Goal: Information Seeking & Learning: Find specific fact

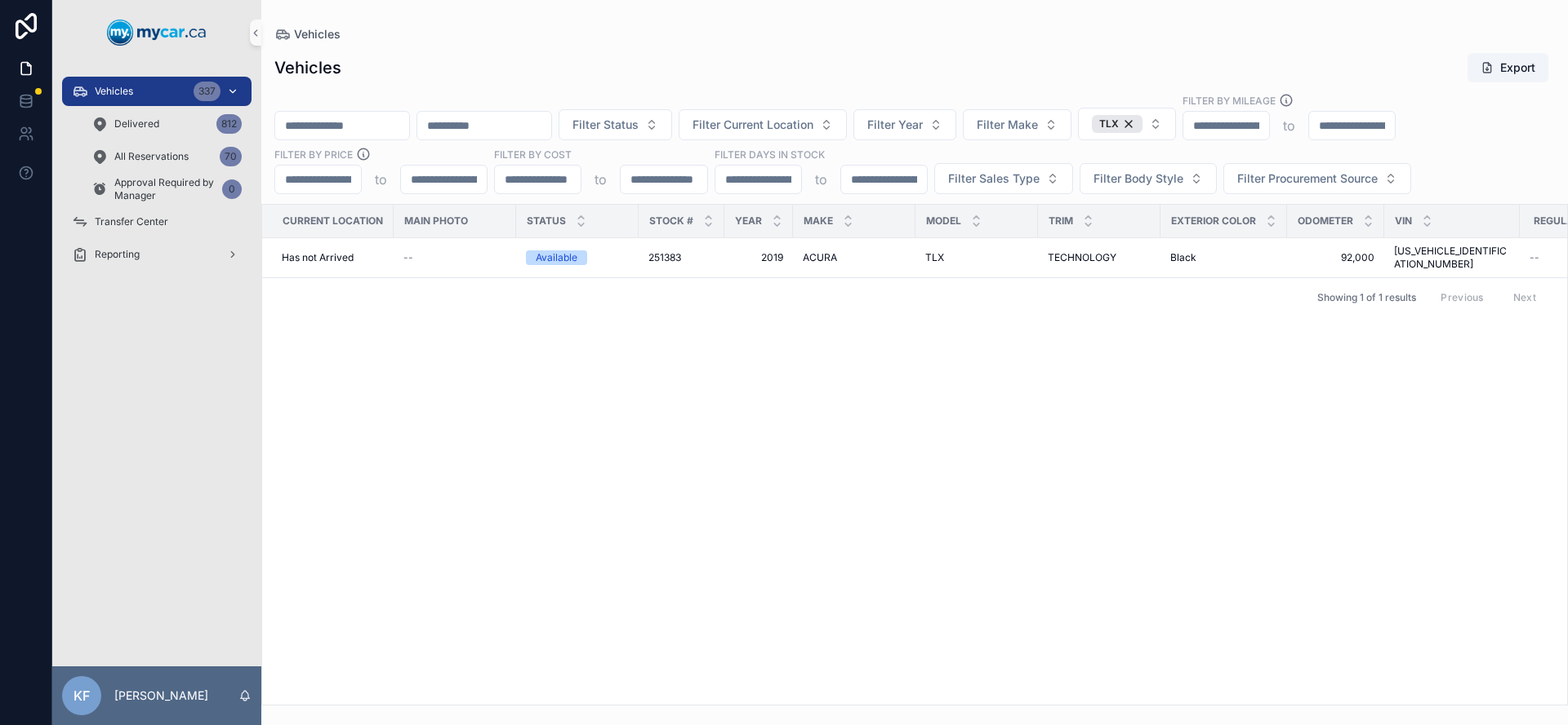
click at [137, 91] on div "Vehicles 337" at bounding box center [156, 90] width 169 height 26
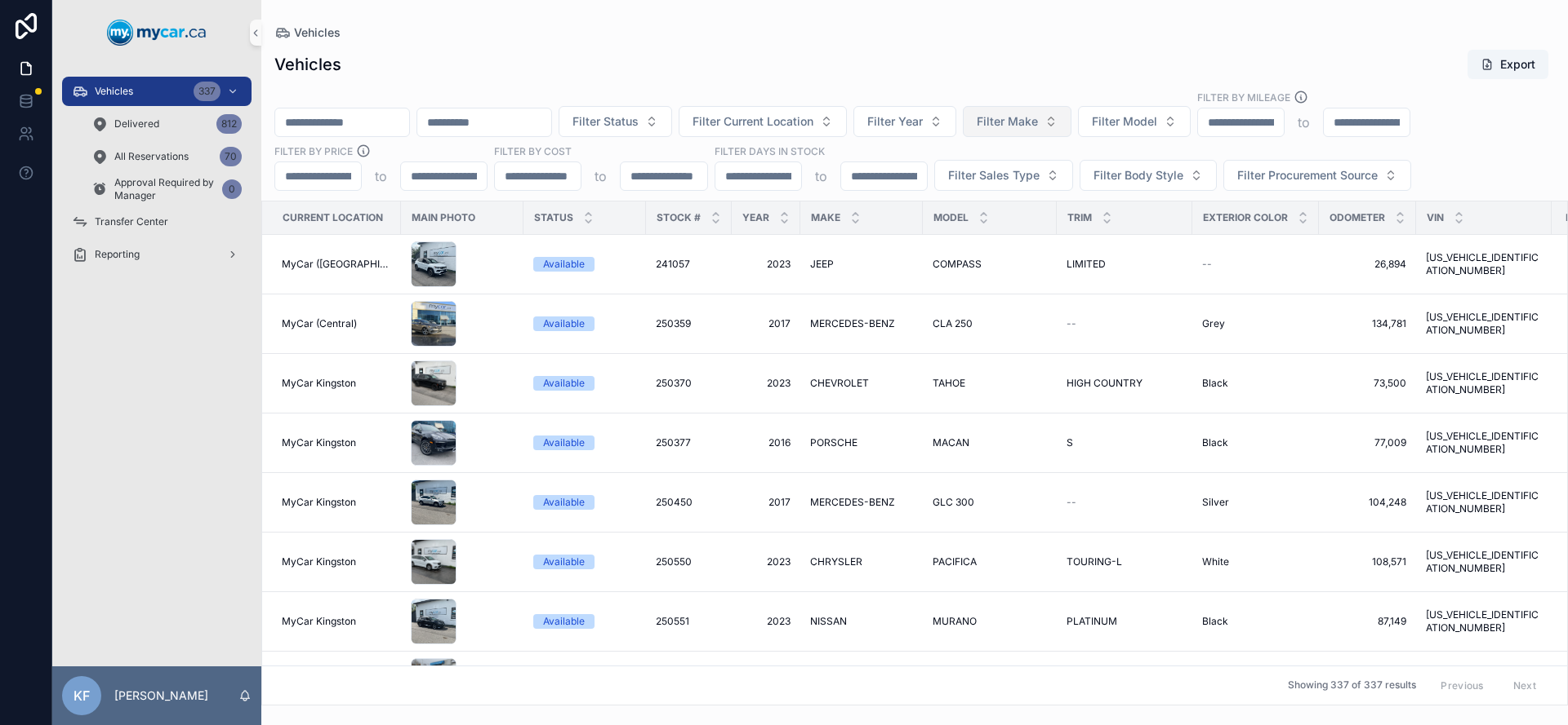
click at [1038, 129] on span "Filter Make" at bounding box center [1007, 121] width 61 height 16
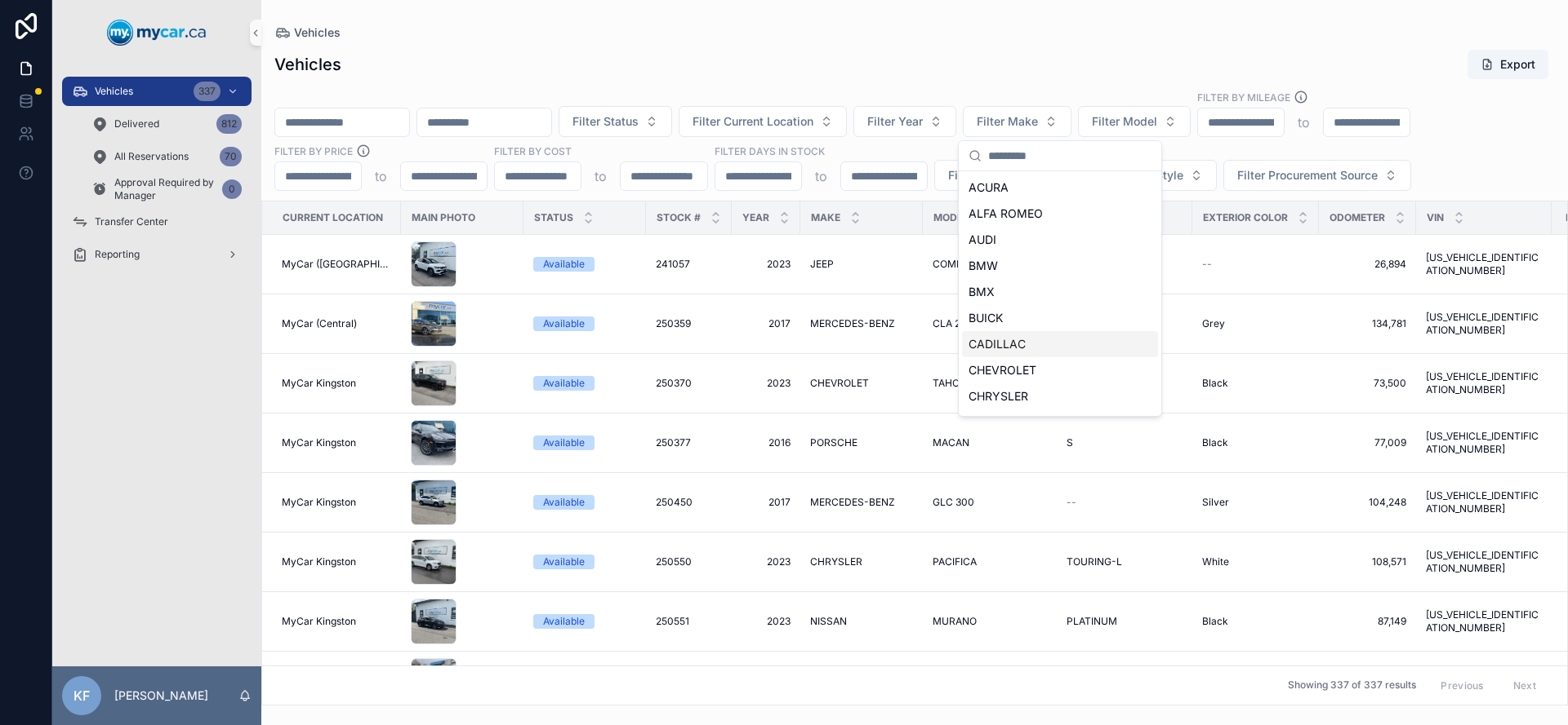
scroll to position [754, 0]
click at [1017, 273] on div "SUBARU" at bounding box center [1060, 269] width 196 height 26
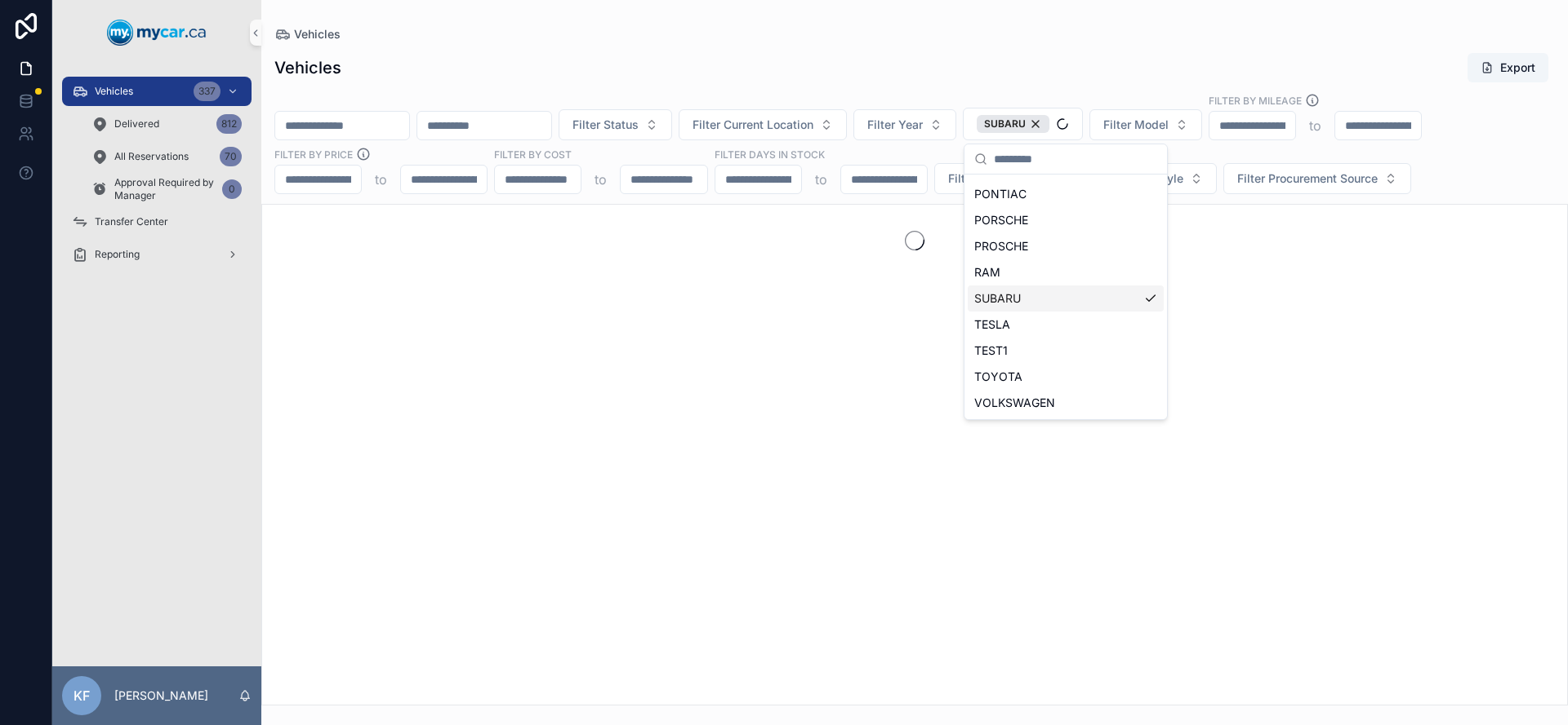
scroll to position [780, 0]
click at [905, 74] on div "Vehicles Export" at bounding box center [914, 67] width 1281 height 31
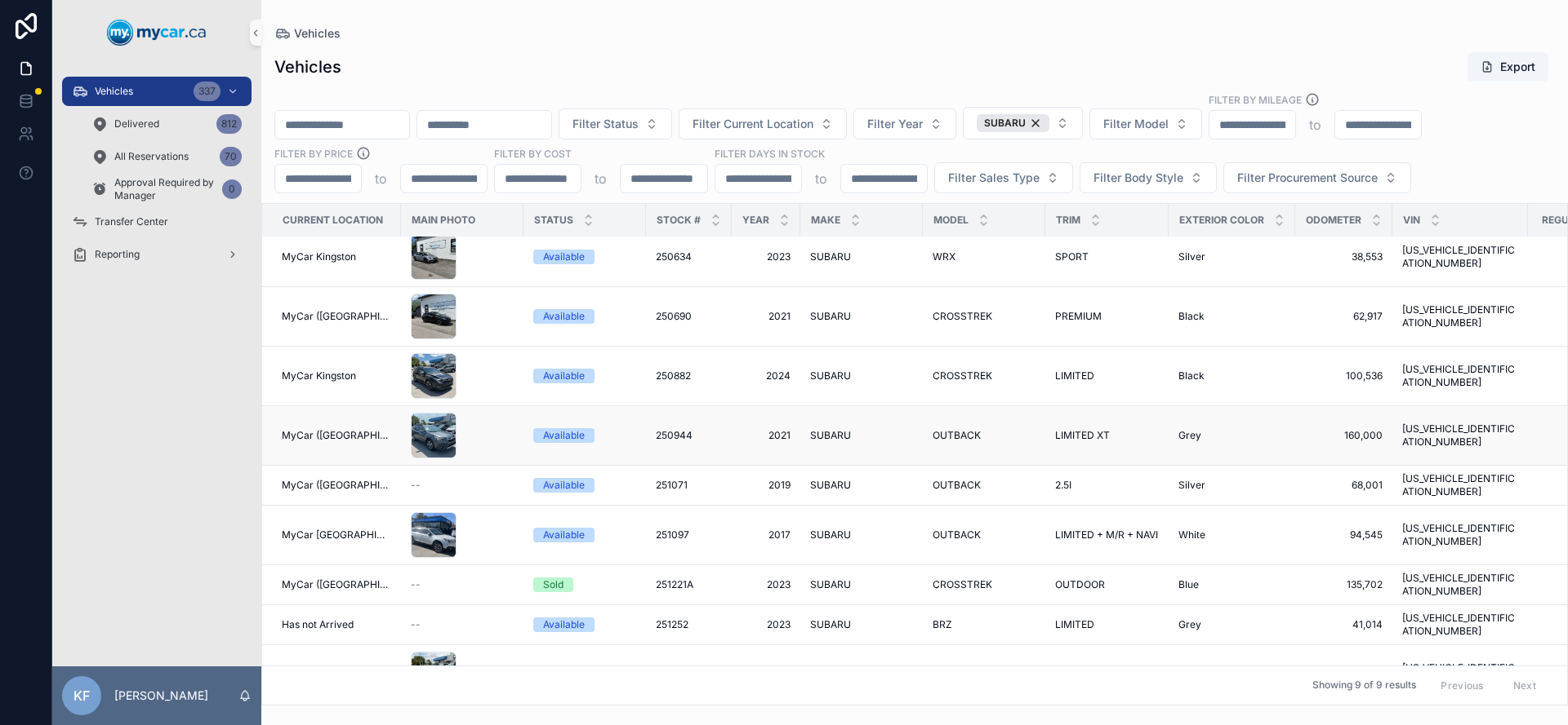
scroll to position [26, 0]
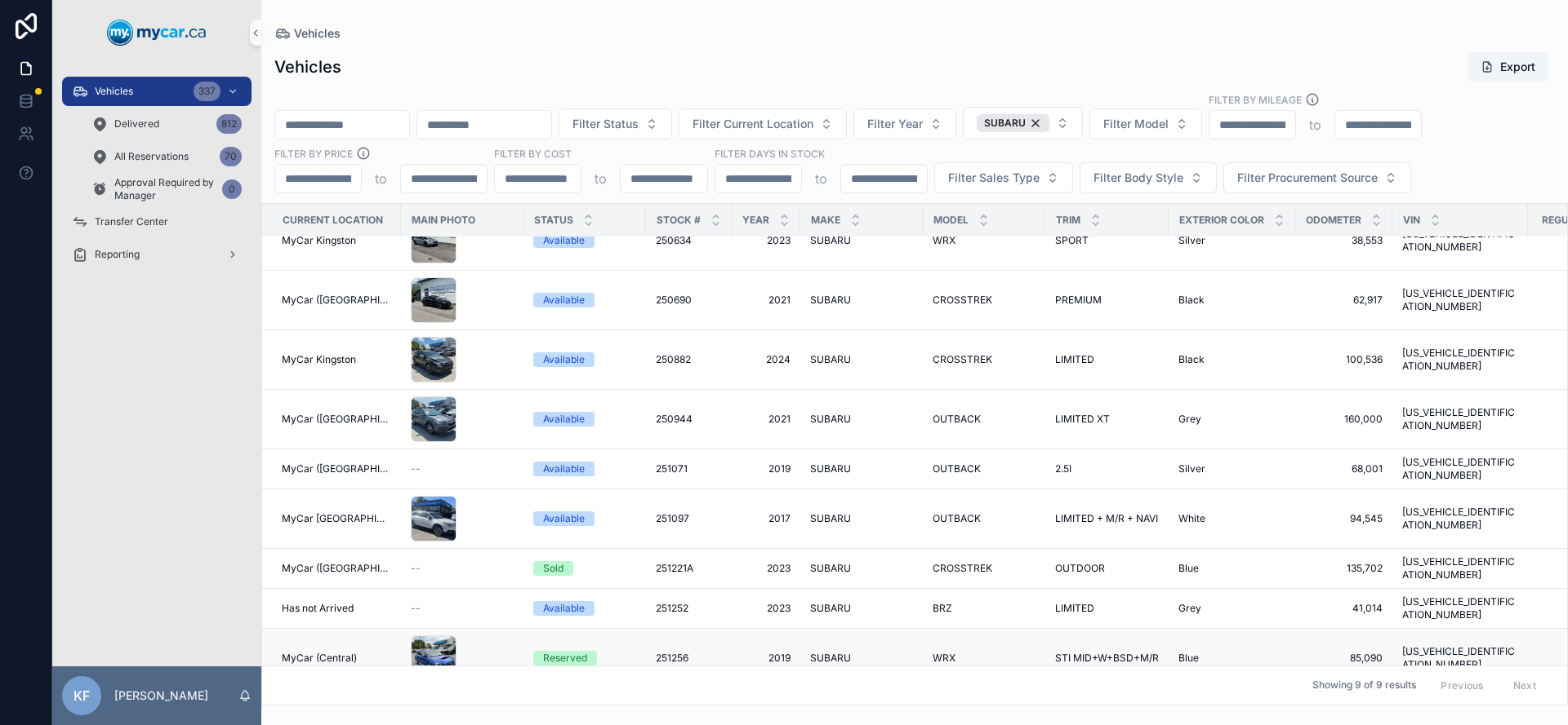
click at [568, 651] on div "Reserved" at bounding box center [565, 659] width 44 height 15
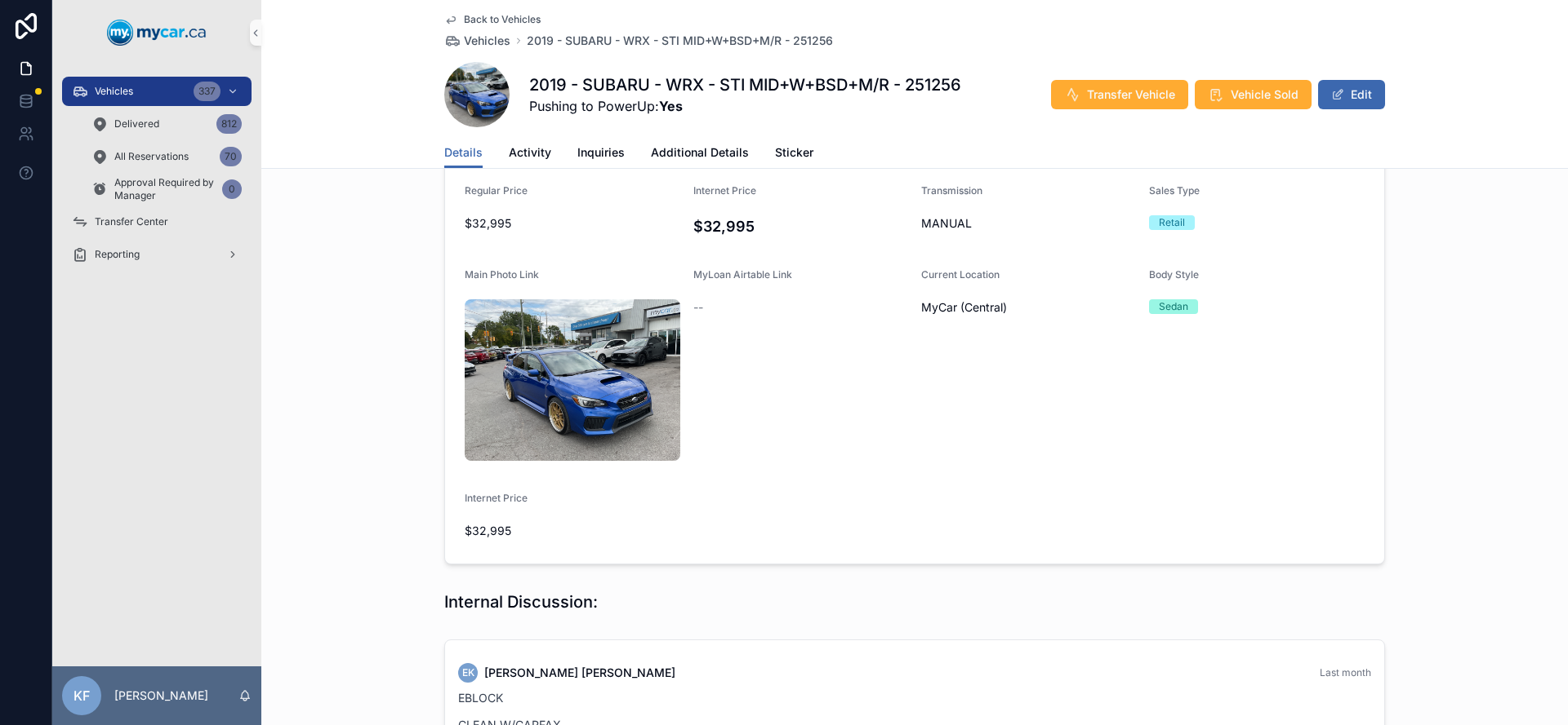
scroll to position [632, 0]
drag, startPoint x: 506, startPoint y: 388, endPoint x: 436, endPoint y: 389, distance: 70.0
click at [436, 389] on div "Year [DATE] Make SUBARU Model WRX Trim STI MID+W+BSD+M/R VIN [US_VEHICLE_IDENTI…" at bounding box center [914, 247] width 1306 height 649
click at [454, 386] on form "Year [DATE] Make SUBARU Model WRX Trim STI MID+W+BSD+M/R VIN [US_VEHICLE_IDENTI…" at bounding box center [914, 247] width 939 height 634
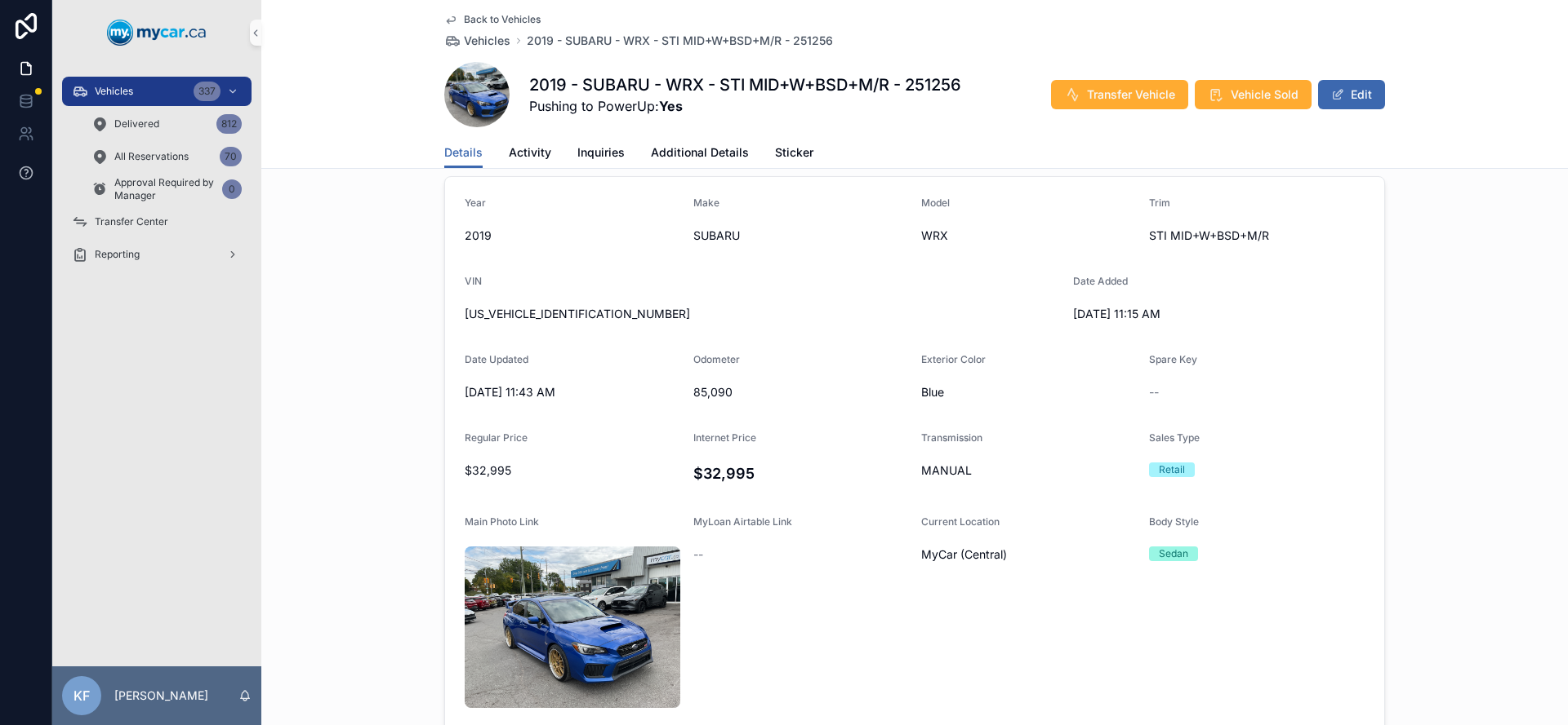
scroll to position [290, 0]
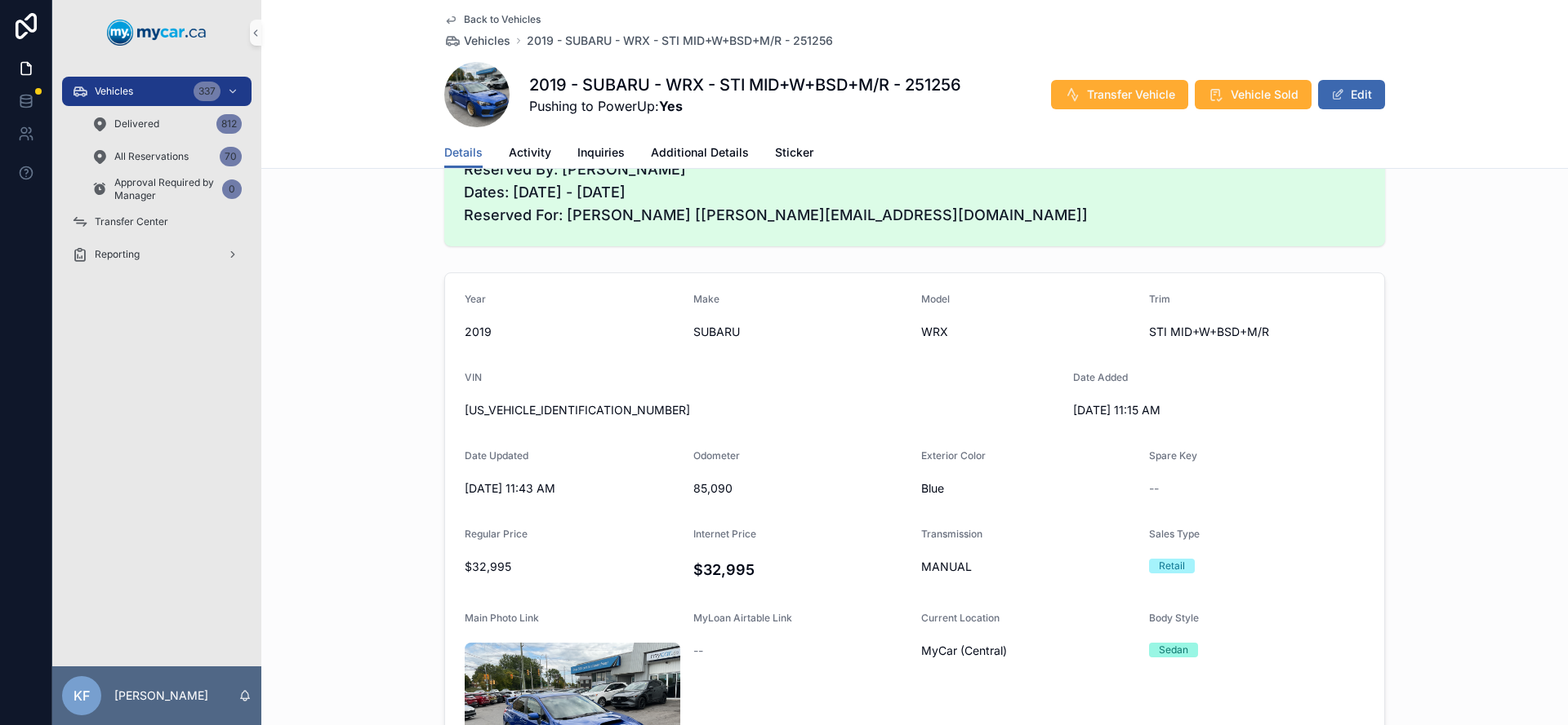
click at [529, 411] on span "[US_VEHICLE_IDENTIFICATION_NUMBER]" at bounding box center [762, 410] width 595 height 16
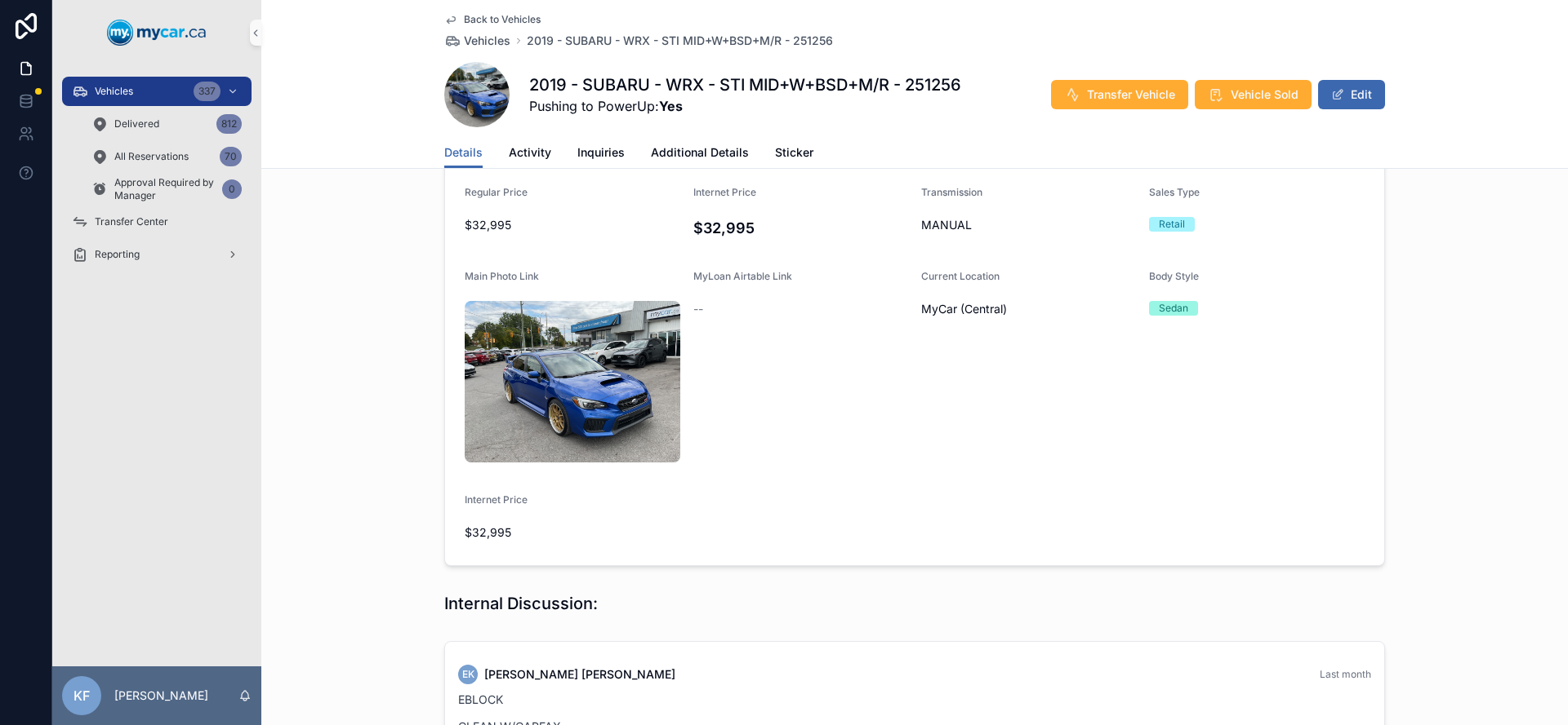
scroll to position [645, 0]
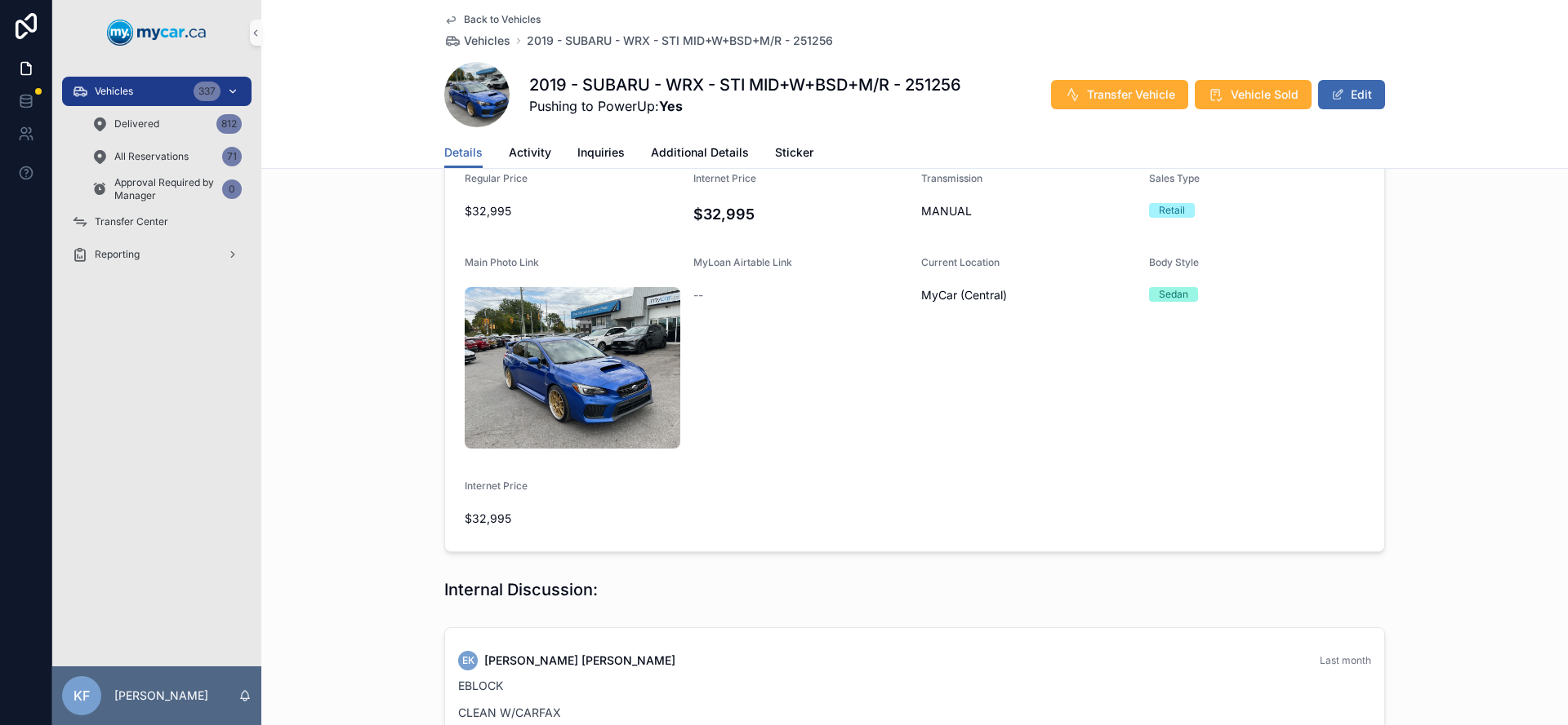
click at [129, 91] on span "Vehicles" at bounding box center [114, 91] width 38 height 13
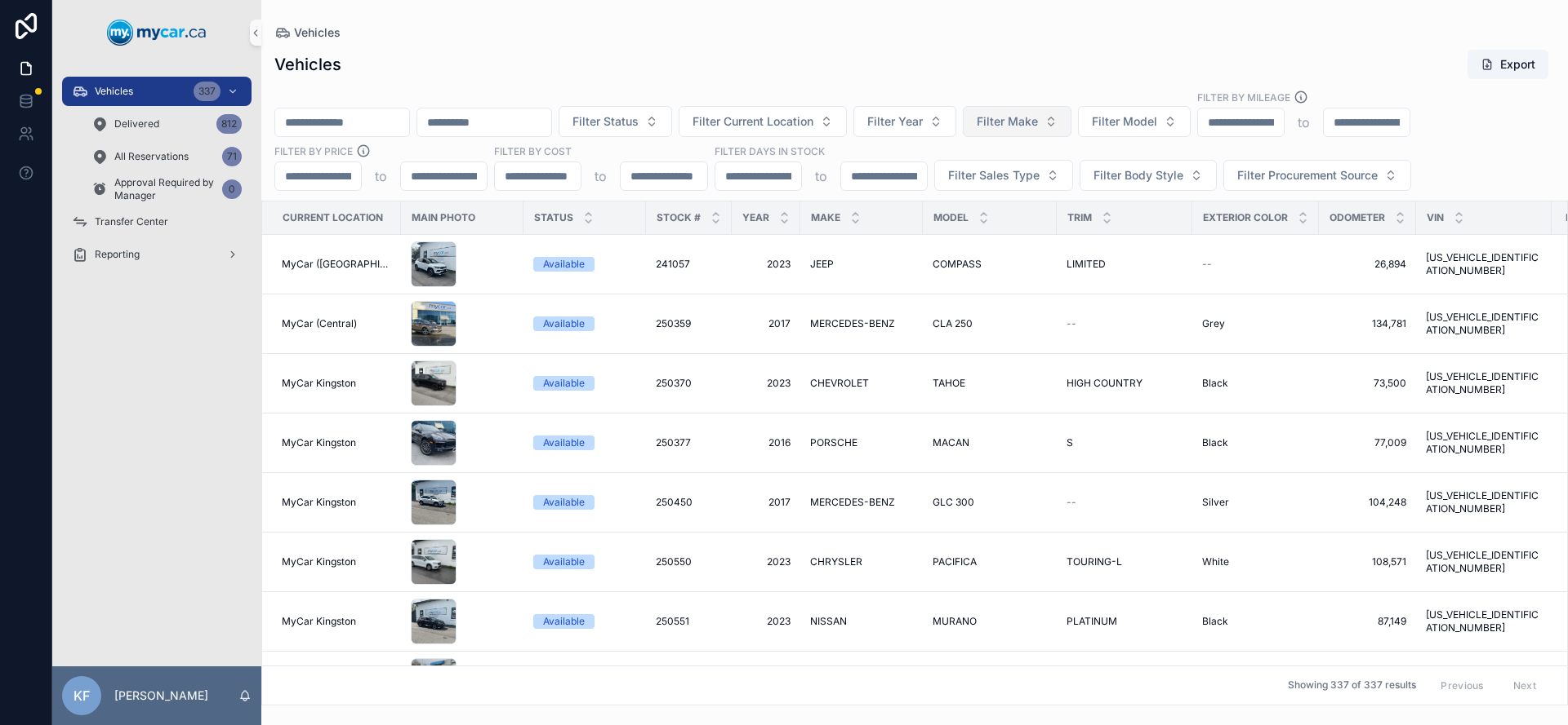
click at [1038, 124] on span "Filter Make" at bounding box center [1007, 121] width 61 height 16
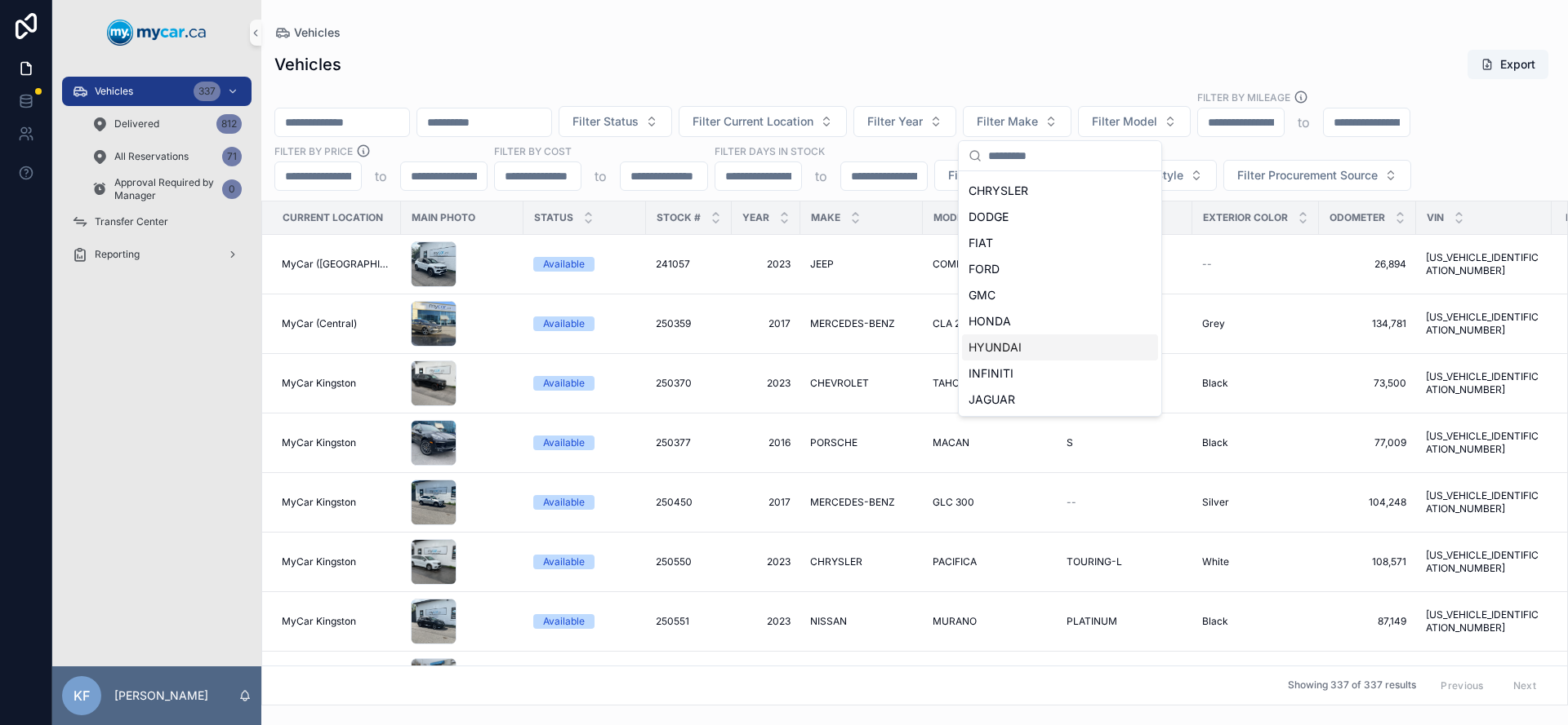
click at [1049, 352] on div "HYUNDAI" at bounding box center [1060, 347] width 196 height 26
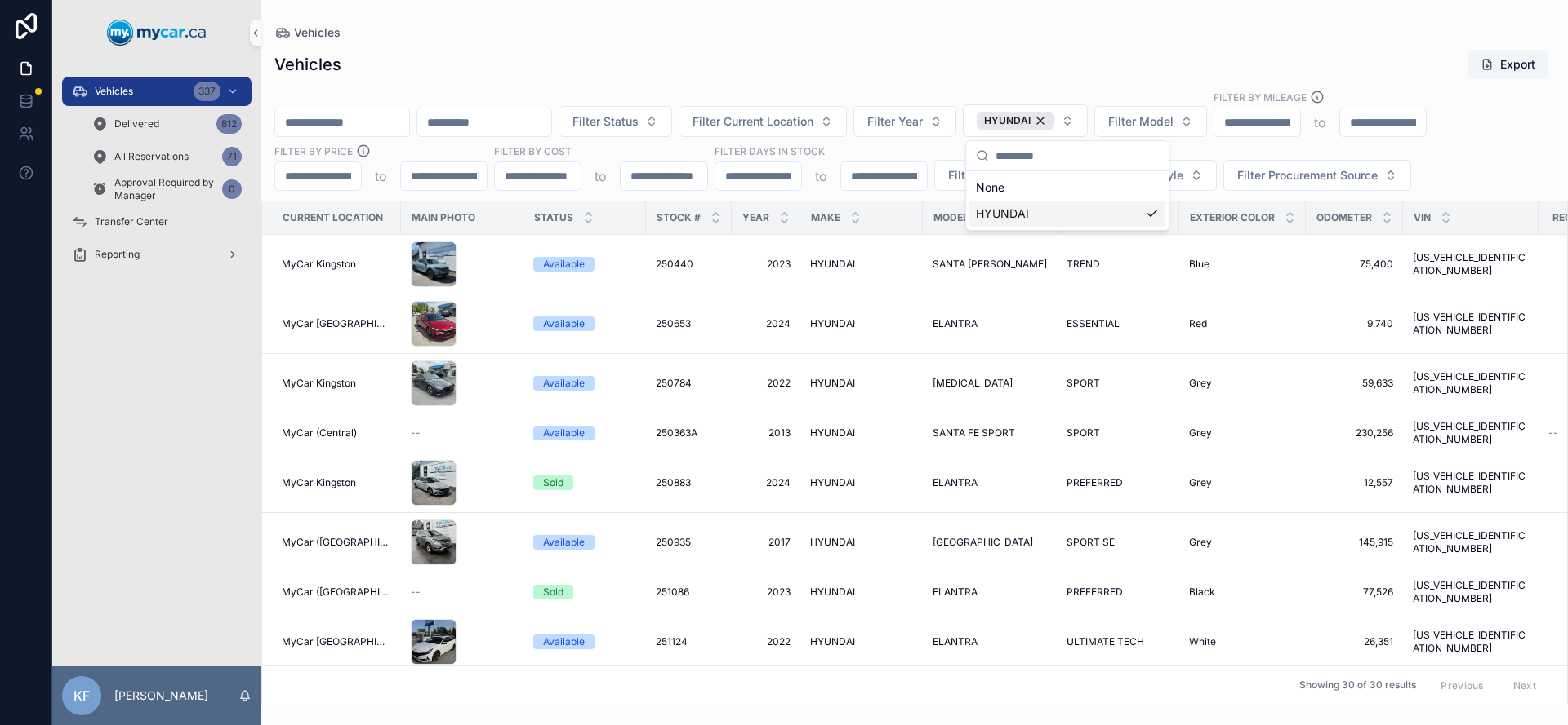
click at [827, 77] on div "Vehicles Export" at bounding box center [914, 64] width 1281 height 31
click at [545, 476] on div "Sold" at bounding box center [553, 483] width 20 height 15
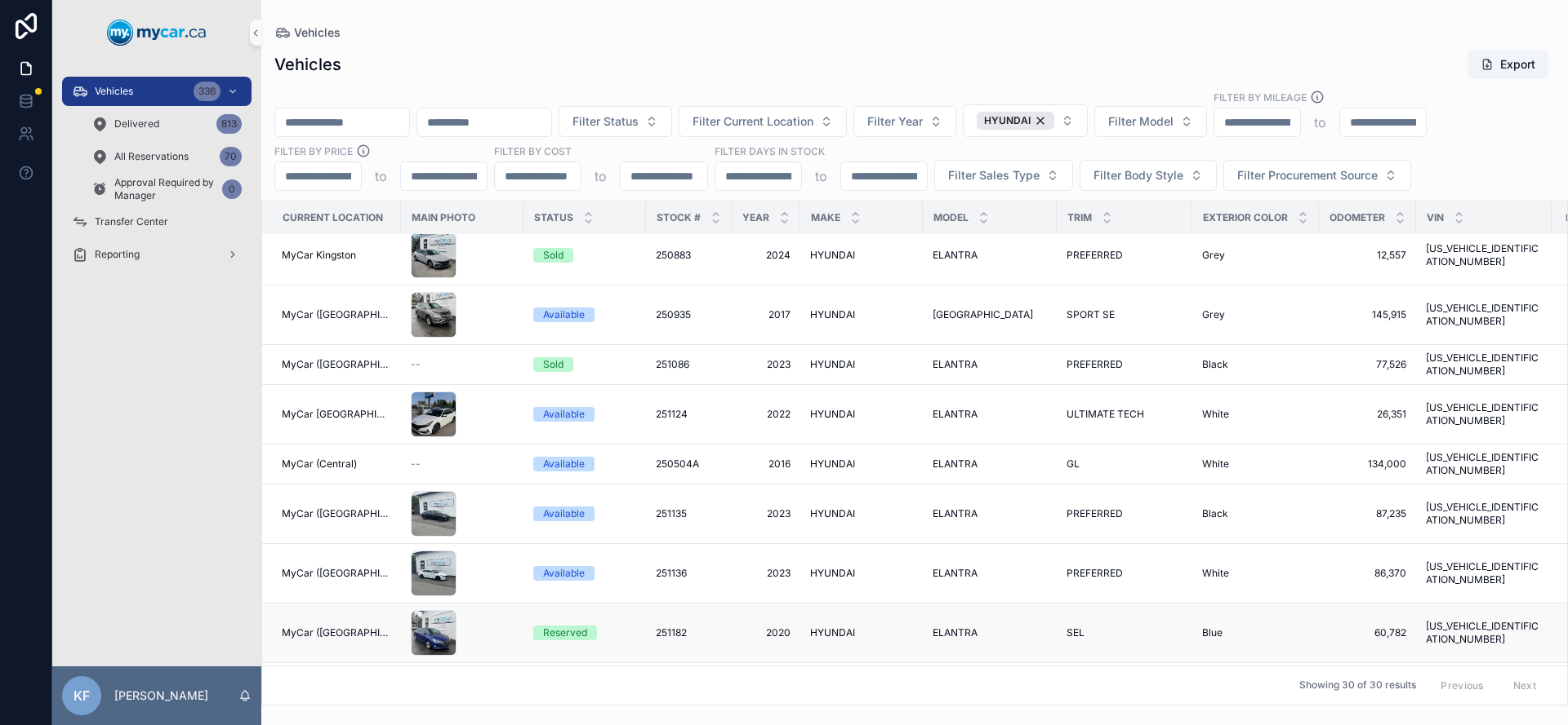
scroll to position [288, 0]
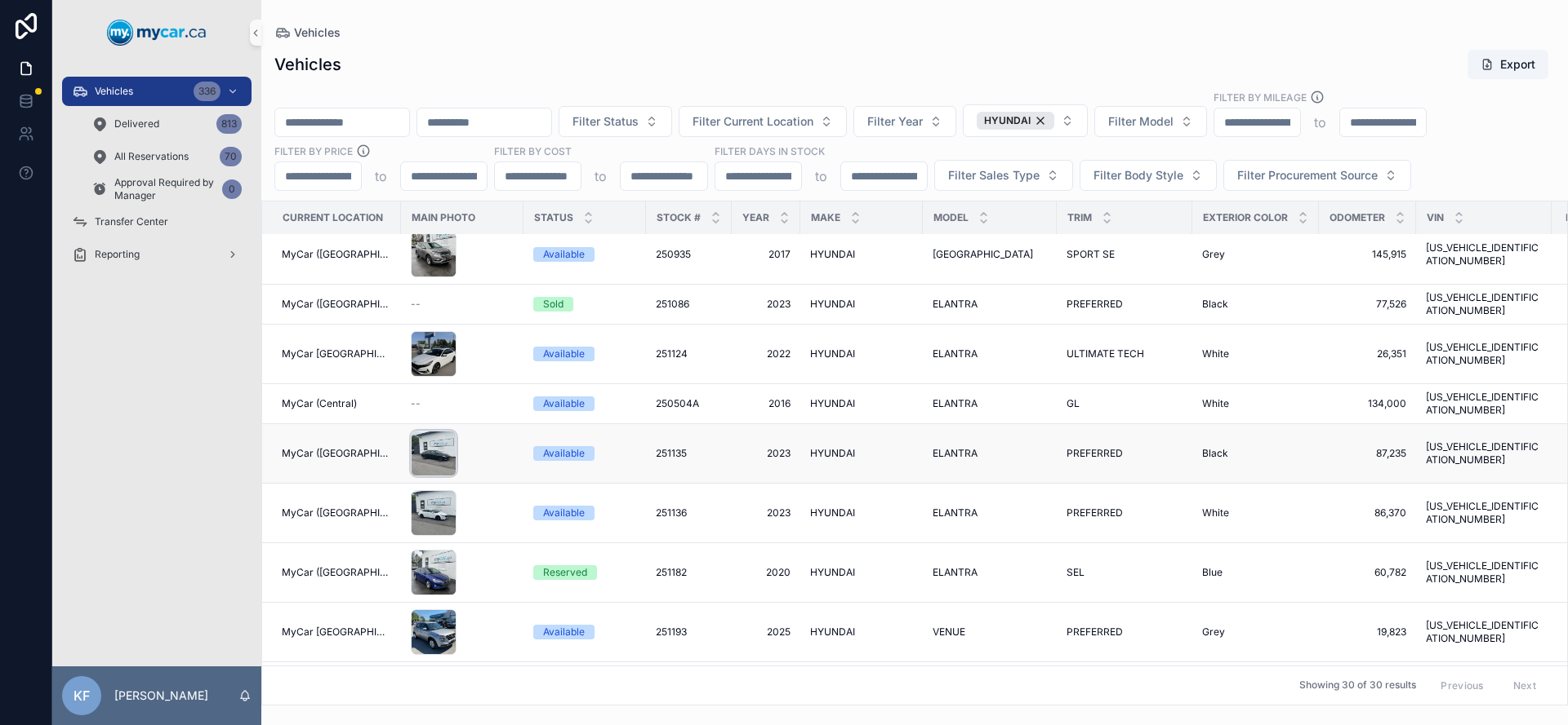
click at [428, 431] on div "scrollable content" at bounding box center [434, 454] width 46 height 46
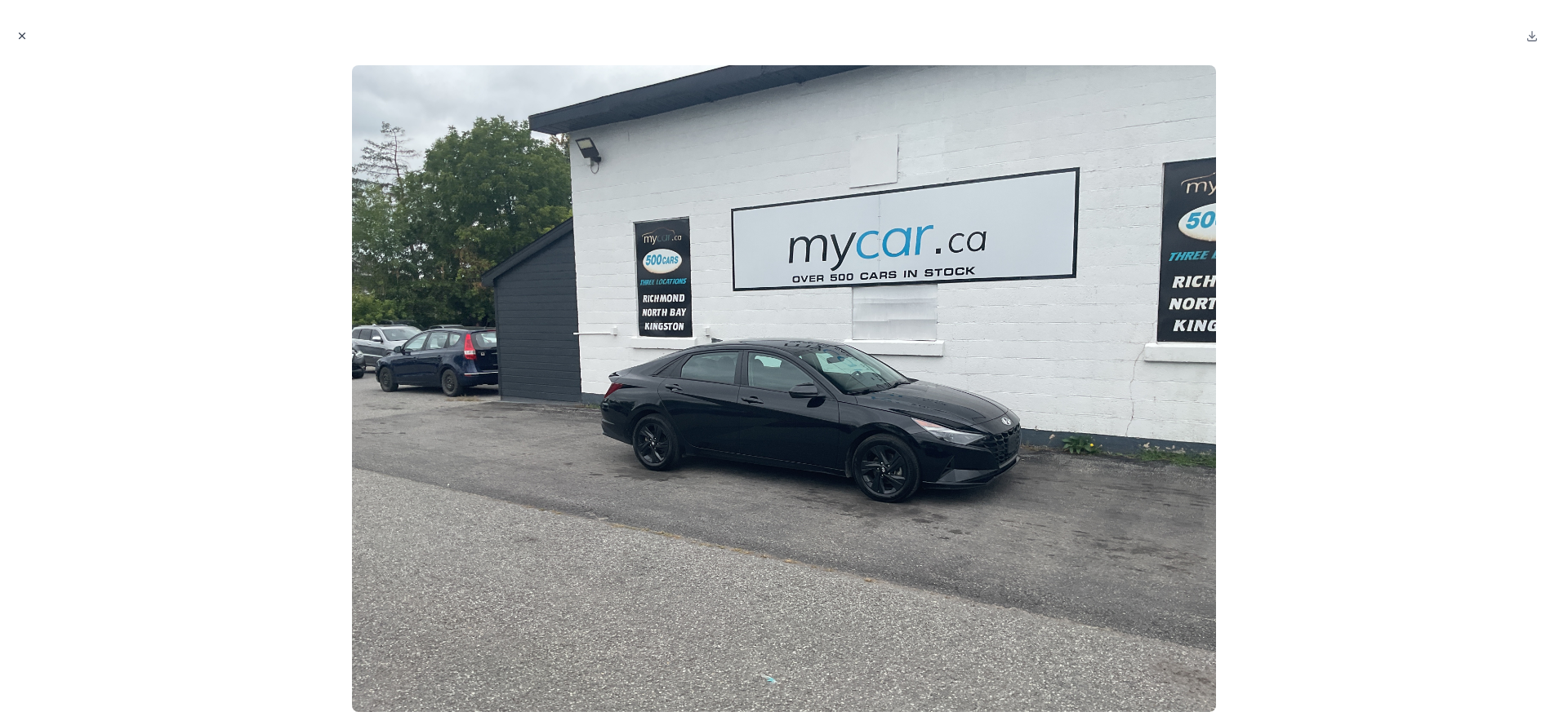
click at [20, 38] on icon "Close modal" at bounding box center [22, 36] width 5 height 5
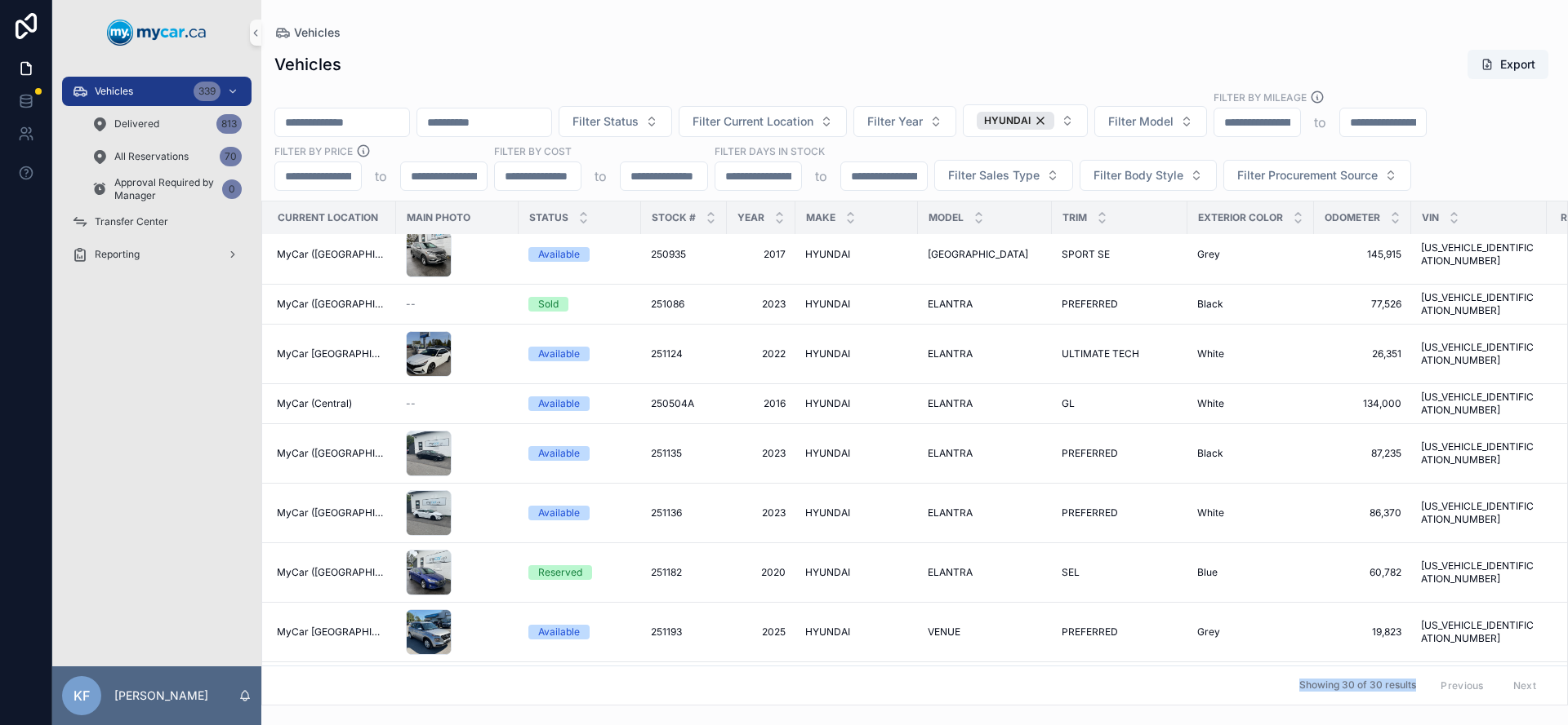
scroll to position [288, 1]
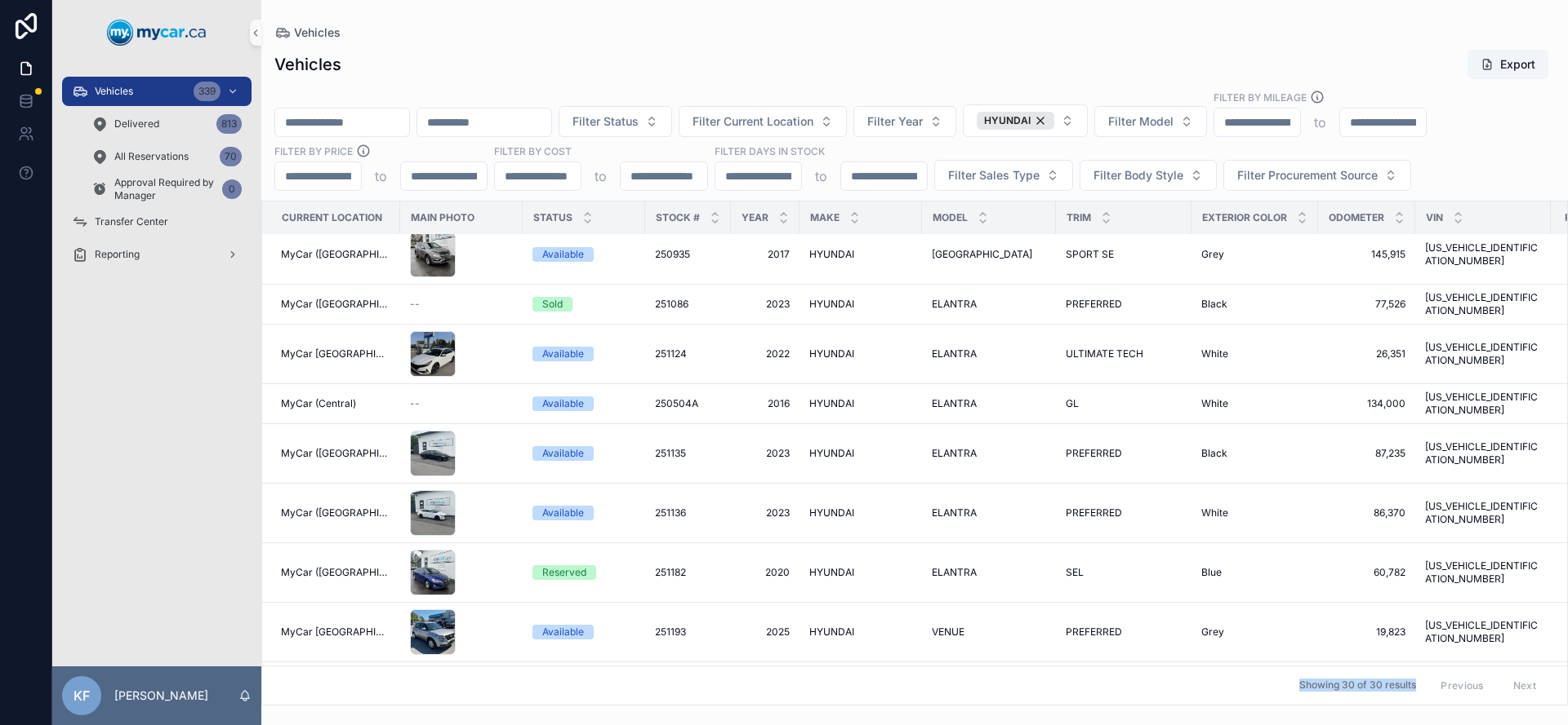
drag, startPoint x: 1011, startPoint y: 705, endPoint x: 1012, endPoint y: 689, distance: 16.0
click at [1012, 689] on div "Current Location Main Photo Status Stock # Year Make Model Trim Exterior Color …" at bounding box center [914, 453] width 1305 height 503
click at [563, 447] on div "Available" at bounding box center [562, 454] width 42 height 15
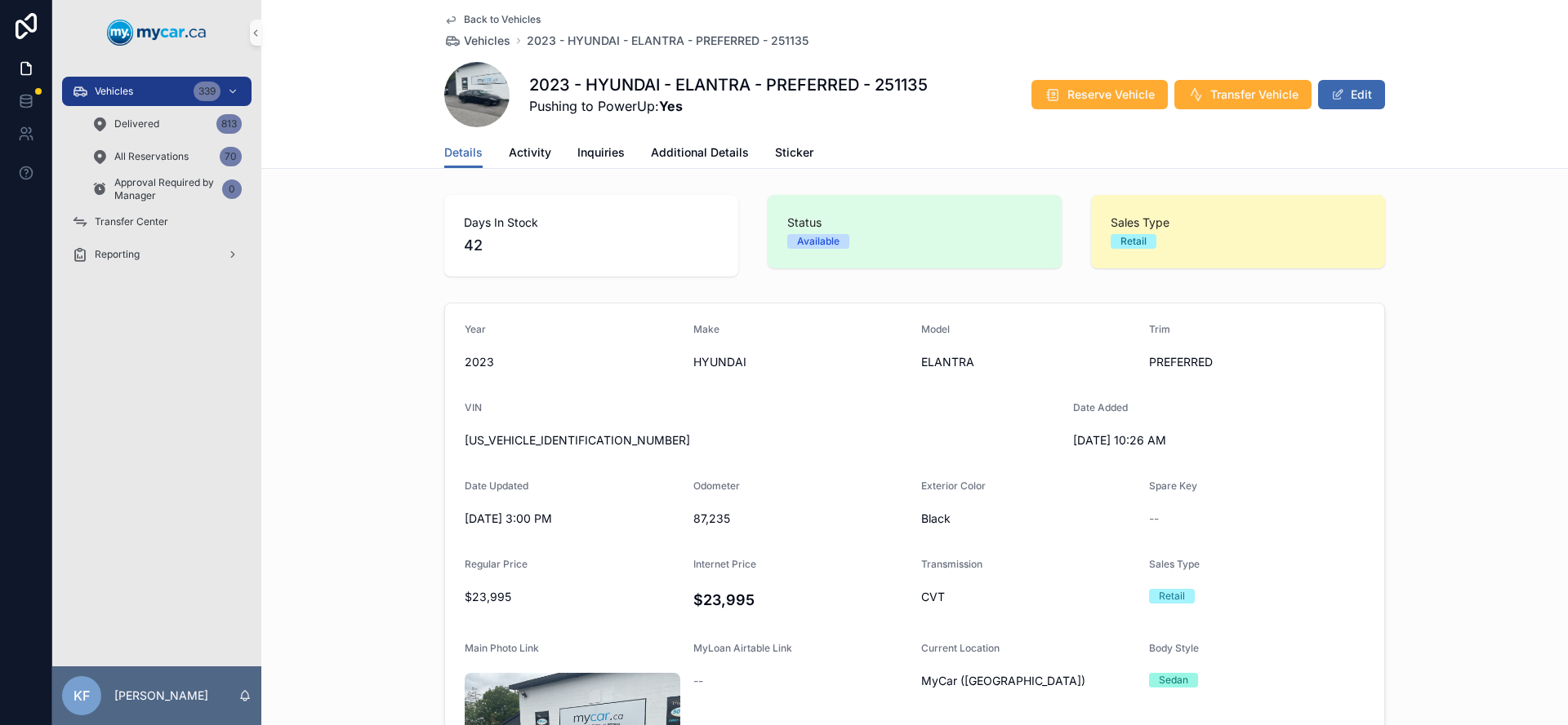
click at [529, 440] on span "[US_VEHICLE_IDENTIFICATION_NUMBER]" at bounding box center [762, 440] width 595 height 16
copy span "[US_VEHICLE_IDENTIFICATION_NUMBER]"
click at [152, 97] on div "Vehicles 342" at bounding box center [156, 90] width 169 height 26
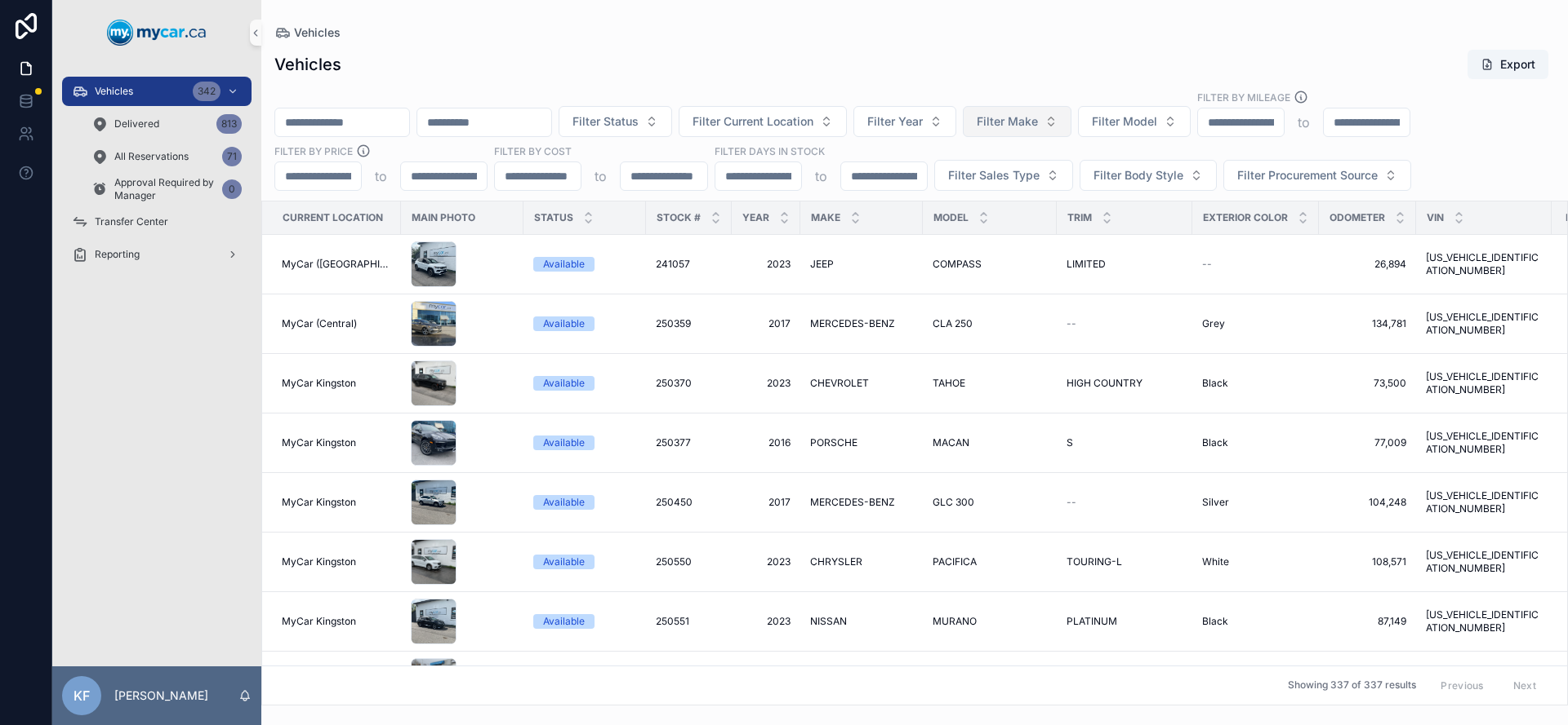
click at [1038, 118] on span "Filter Make" at bounding box center [1007, 121] width 61 height 16
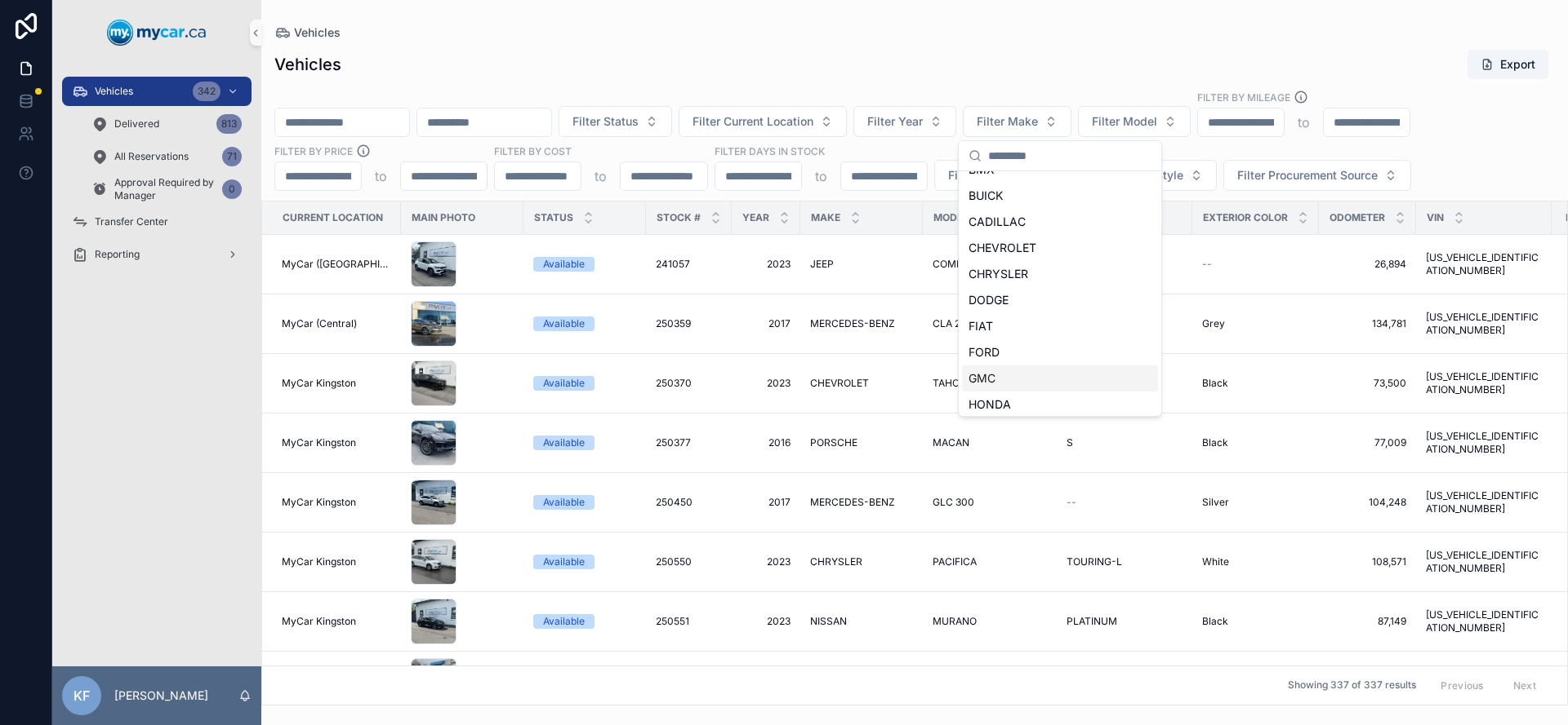
scroll to position [124, 0]
click at [1007, 300] on div "JEEP" at bounding box center [1060, 299] width 196 height 26
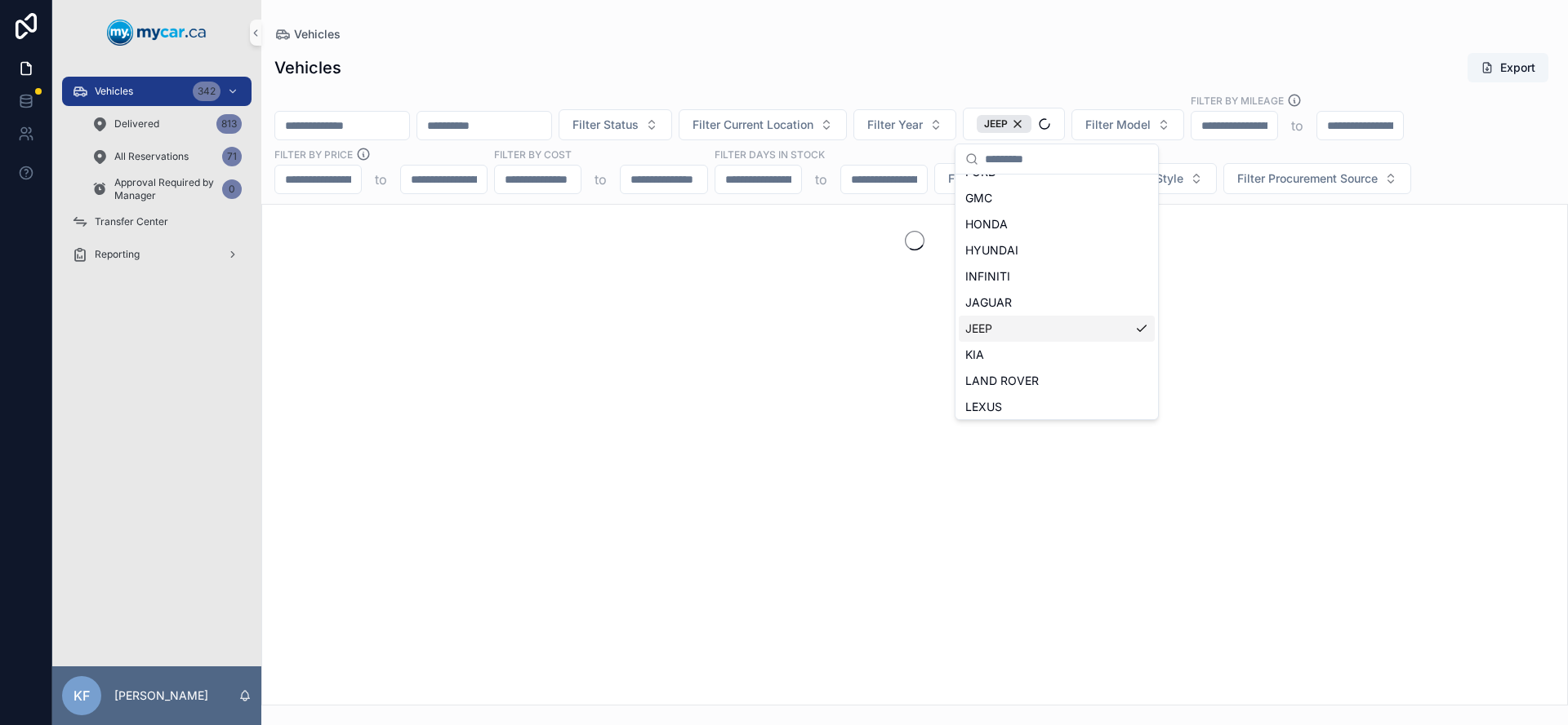
scroll to position [358, 0]
click at [948, 79] on div "Vehicles Export" at bounding box center [914, 67] width 1281 height 31
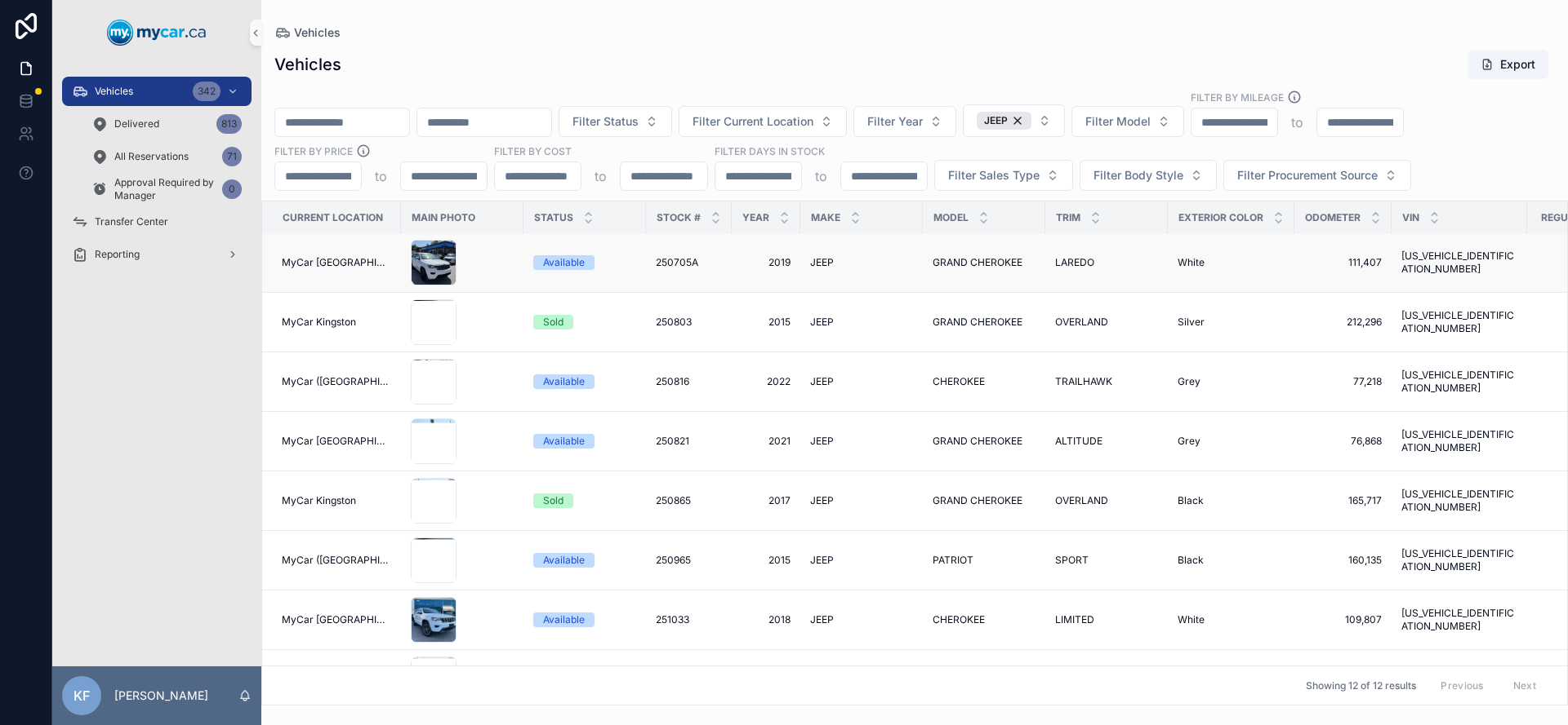
scroll to position [0, 0]
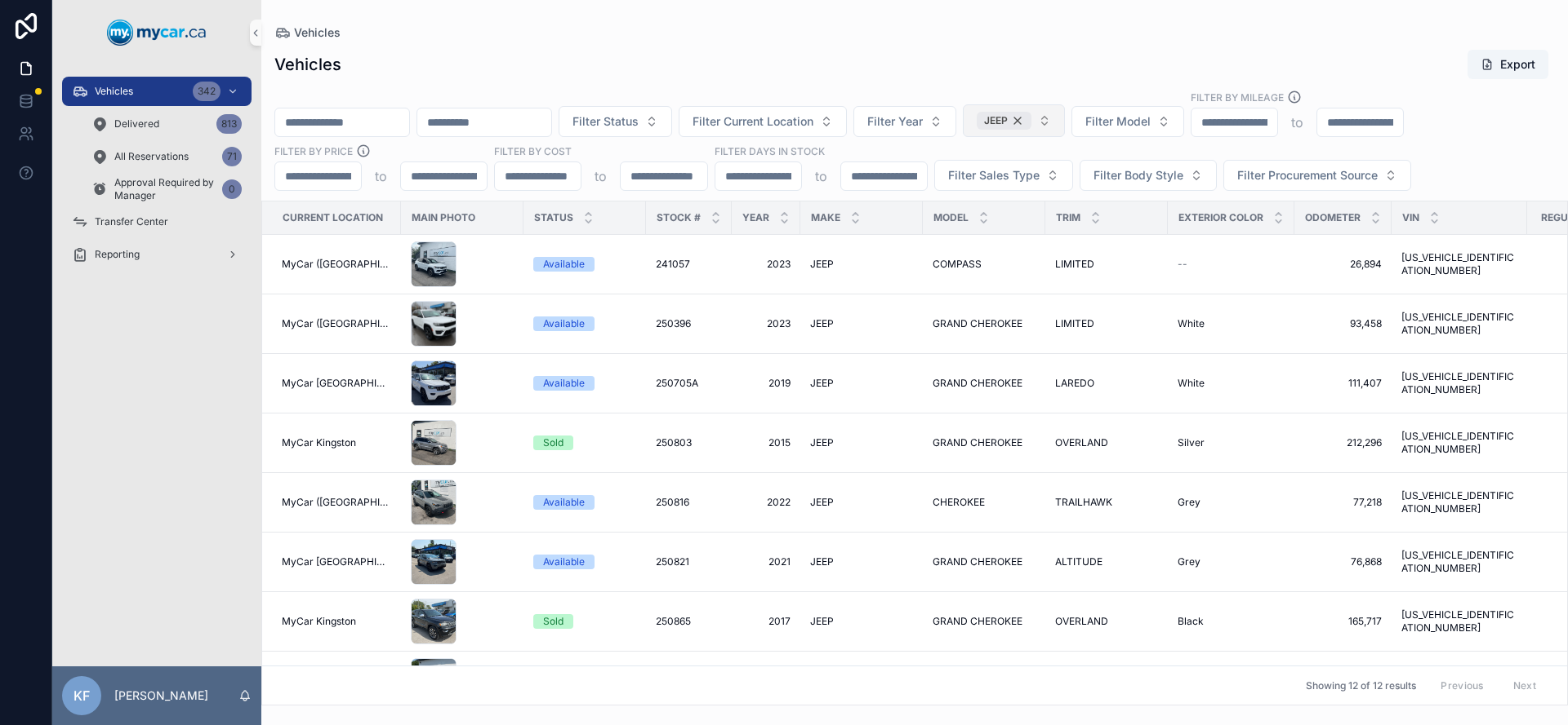
click at [1031, 118] on div "JEEP" at bounding box center [1004, 121] width 55 height 18
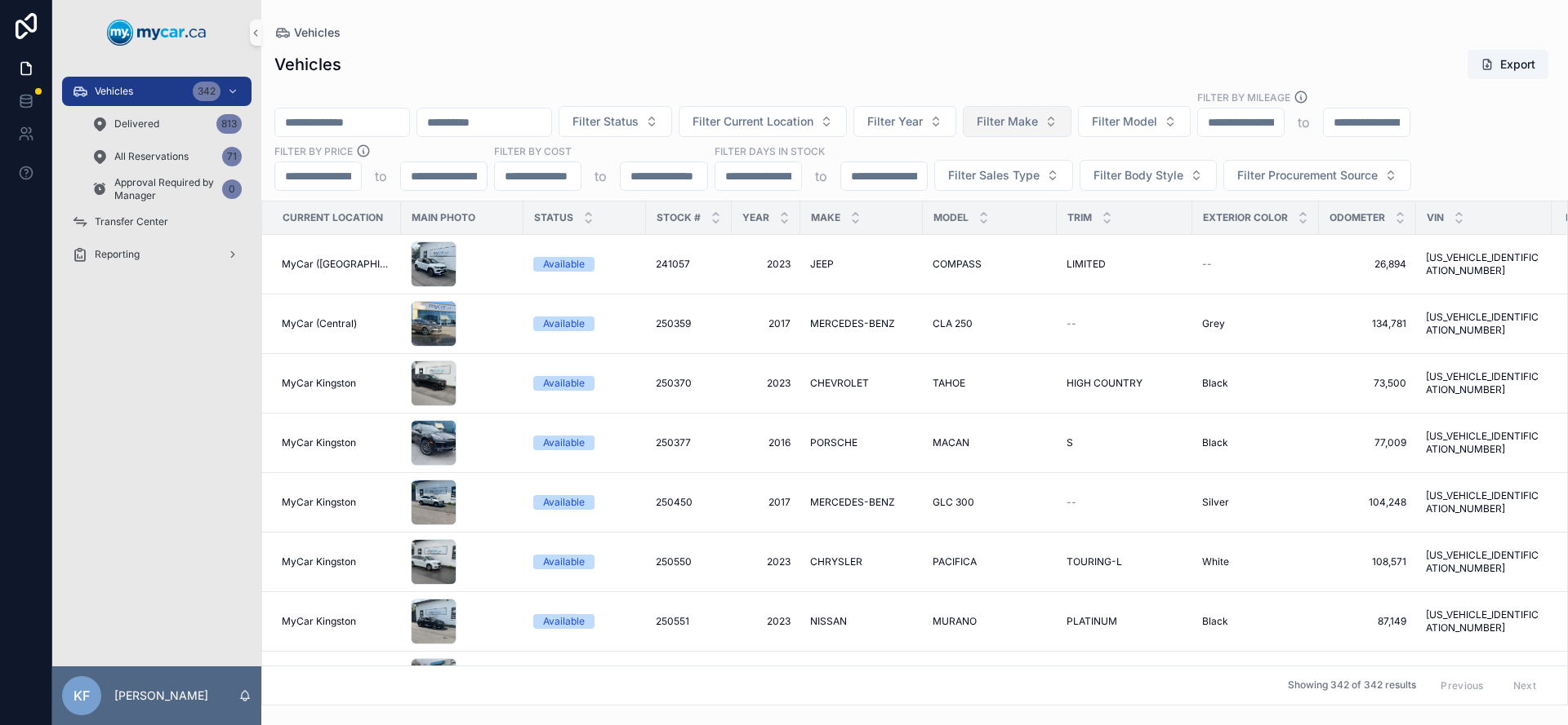
click at [1038, 125] on span "Filter Make" at bounding box center [1007, 121] width 61 height 16
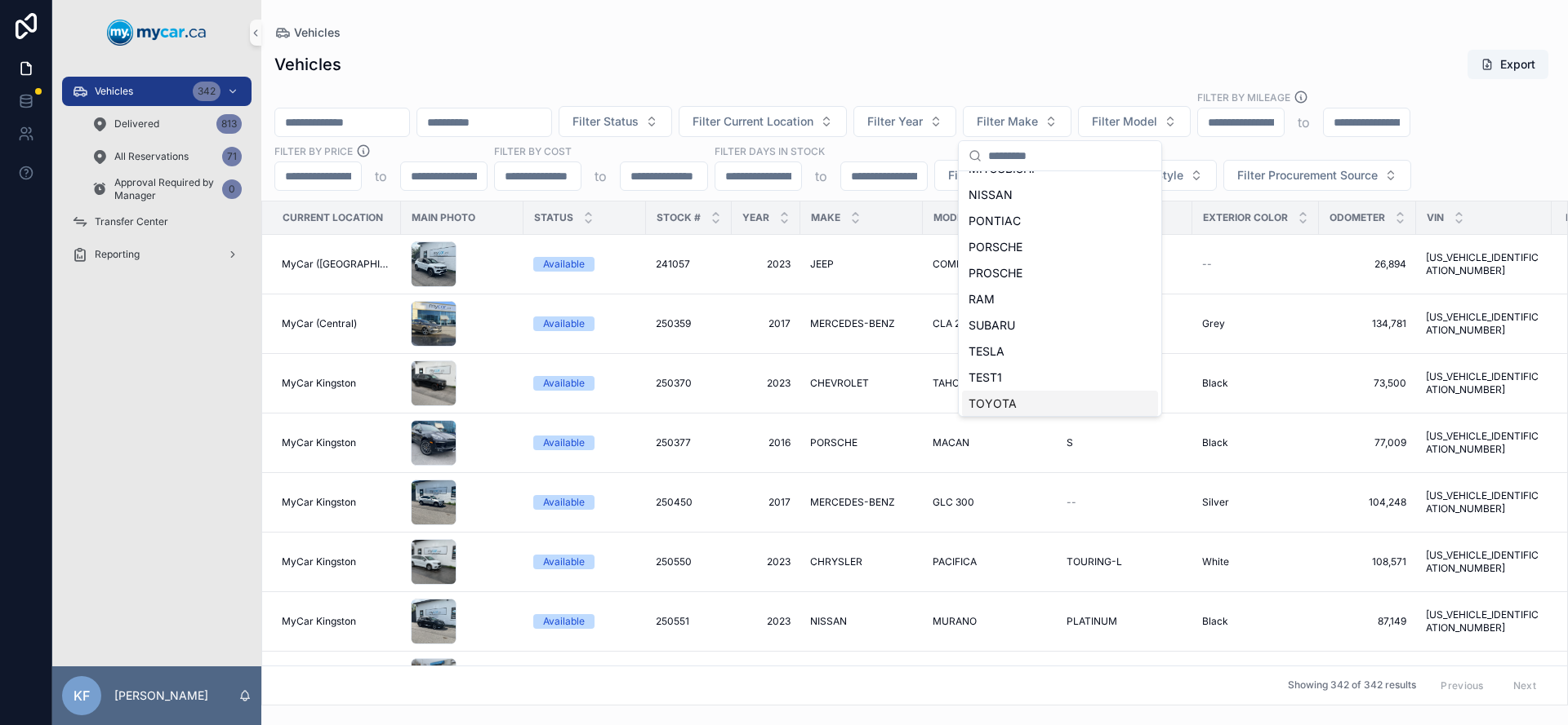
click at [1012, 401] on span "TOYOTA" at bounding box center [992, 404] width 48 height 16
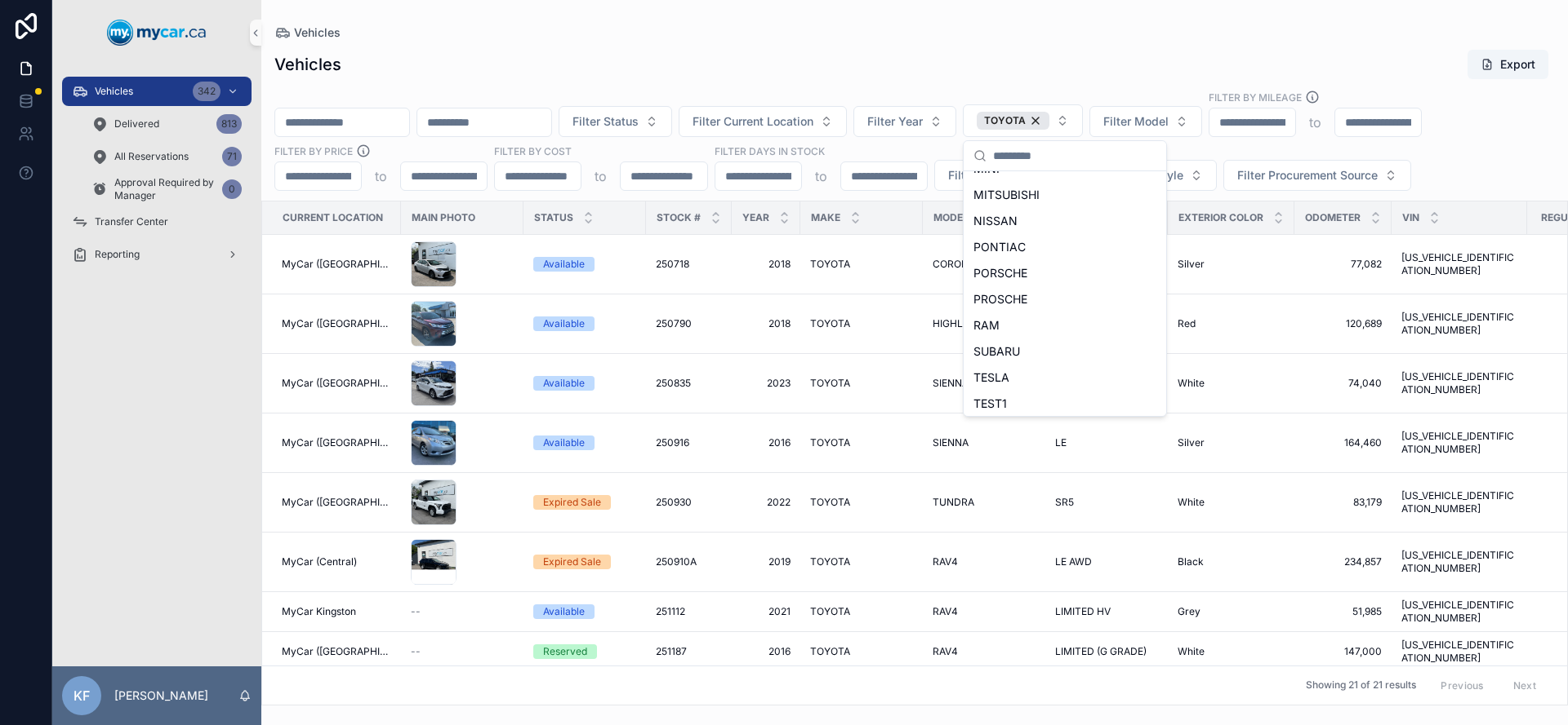
scroll to position [724, 0]
click at [933, 49] on div "Vehicles Export" at bounding box center [914, 64] width 1281 height 31
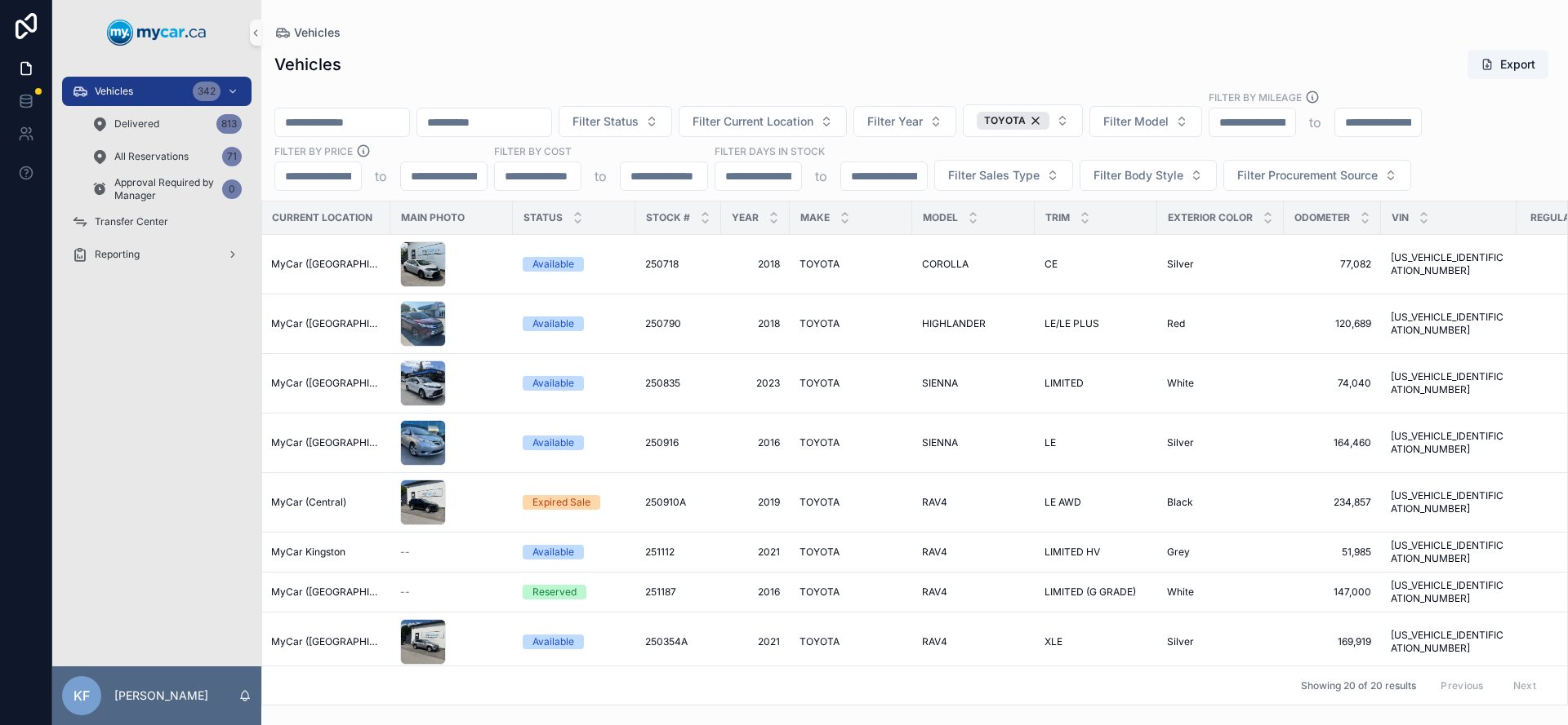
scroll to position [0, 0]
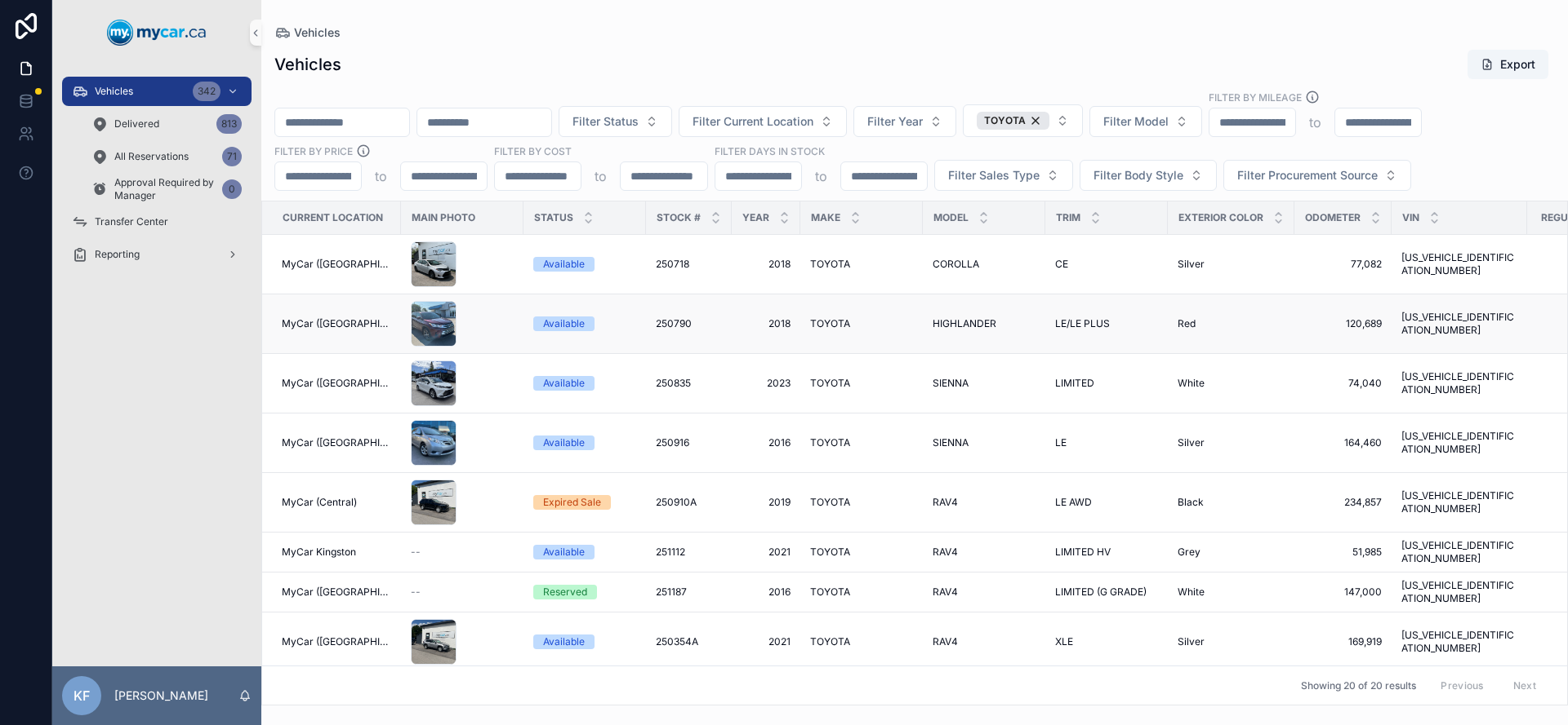
click at [543, 322] on div "Available" at bounding box center [563, 324] width 42 height 15
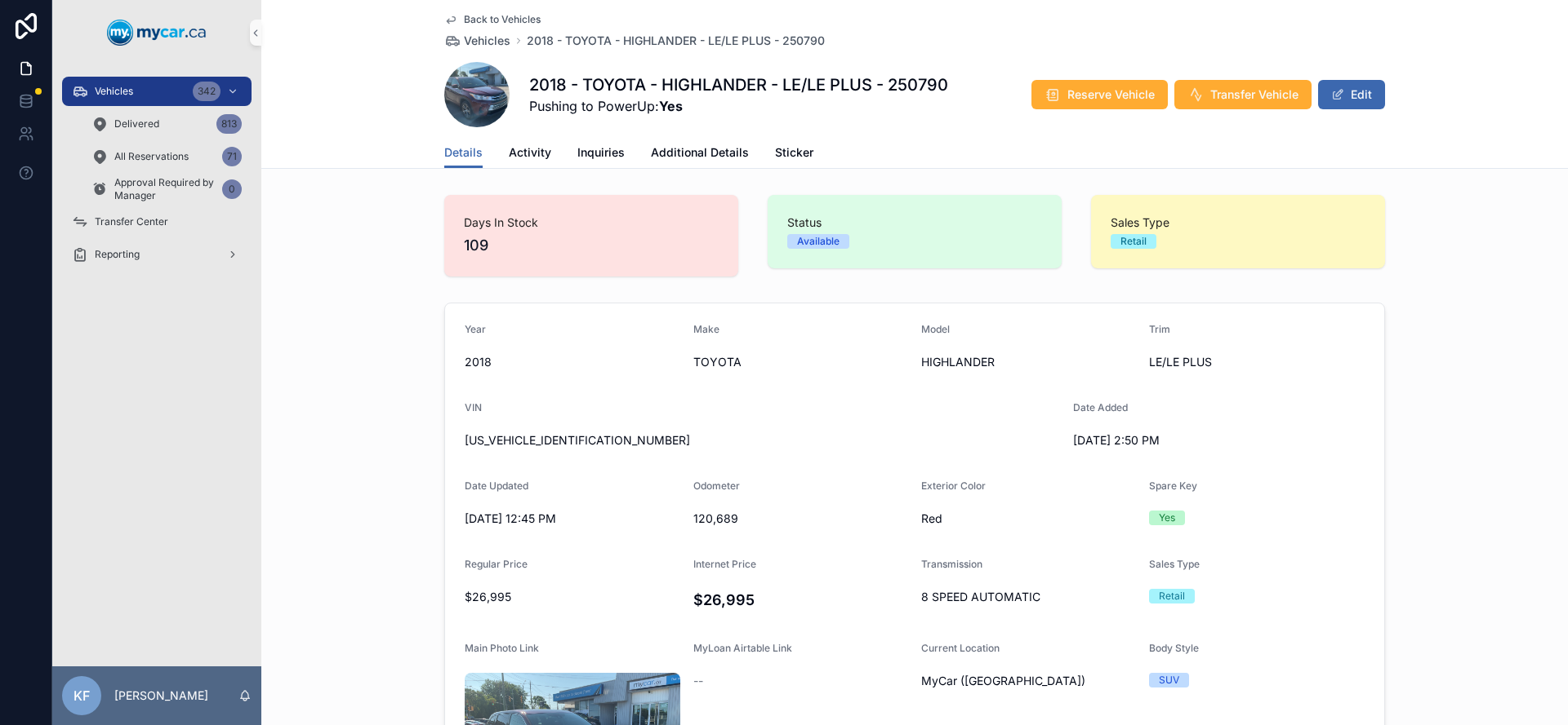
click at [511, 437] on span "[US_VEHICLE_IDENTIFICATION_NUMBER]" at bounding box center [762, 440] width 595 height 16
copy span "[US_VEHICLE_IDENTIFICATION_NUMBER]"
